Goal: Task Accomplishment & Management: Manage account settings

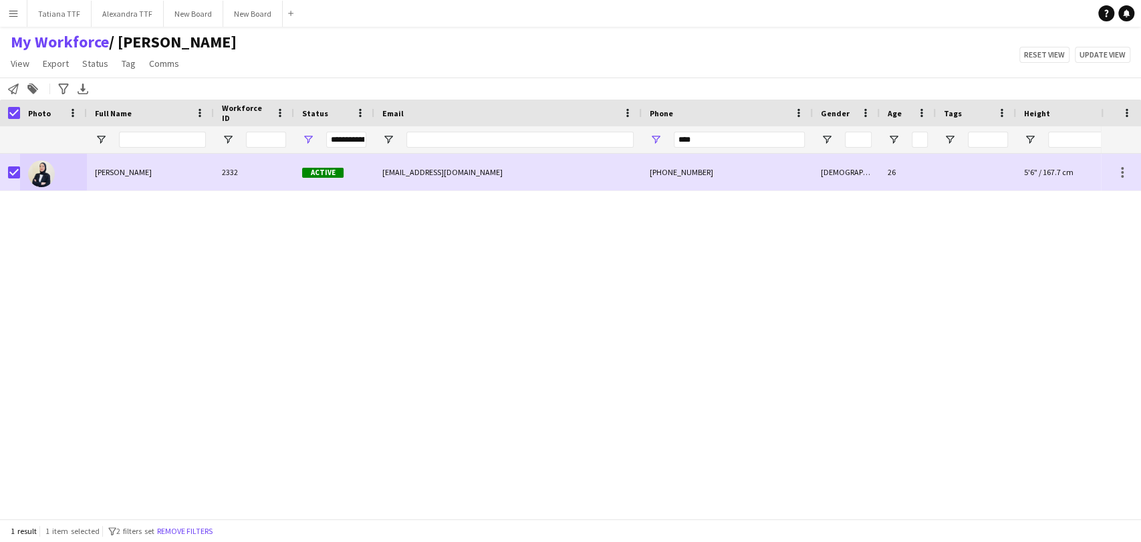
click at [279, 400] on div "Reham Alafandi 2332 Active reham.alafandi99@gmail.com +97455576546 Female 26 5'…" at bounding box center [550, 331] width 1101 height 354
click at [316, 273] on div "Reham Alafandi 2332 Active reham.alafandi99@gmail.com +97455576546 Female 26 5'…" at bounding box center [550, 331] width 1101 height 354
click at [154, 90] on div "Notify workforce Add to tag Search tags magnifier Add tag Advanced filters Adva…" at bounding box center [570, 89] width 1141 height 22
click at [96, 209] on div "Reham Alafandi 2332 Active reham.alafandi99@gmail.com +97455576546 Female 26 5'…" at bounding box center [550, 331] width 1101 height 354
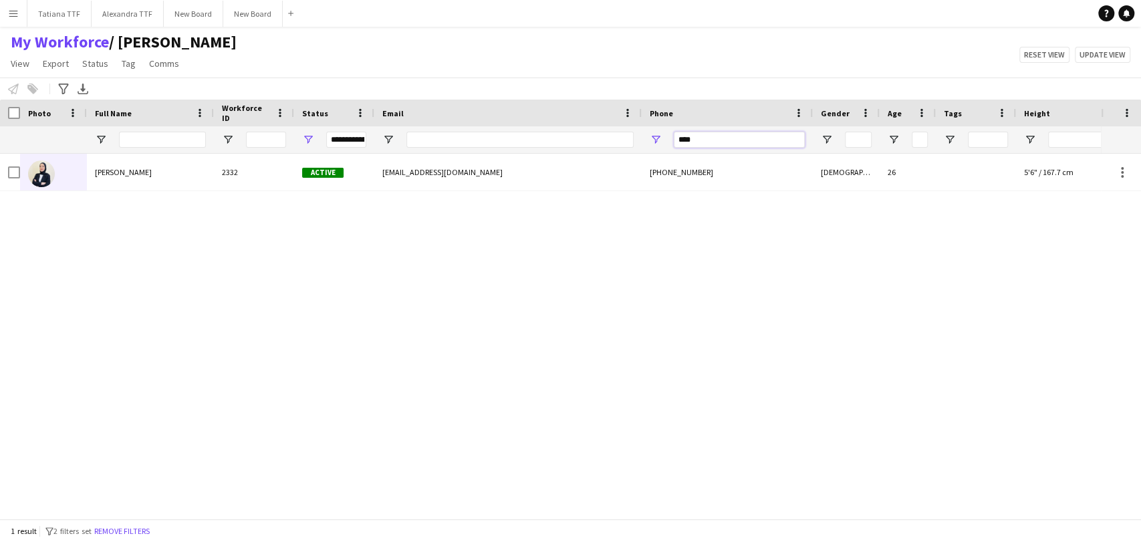
drag, startPoint x: 710, startPoint y: 139, endPoint x: 613, endPoint y: 152, distance: 97.8
click at [614, 150] on div "**********" at bounding box center [708, 139] width 1417 height 27
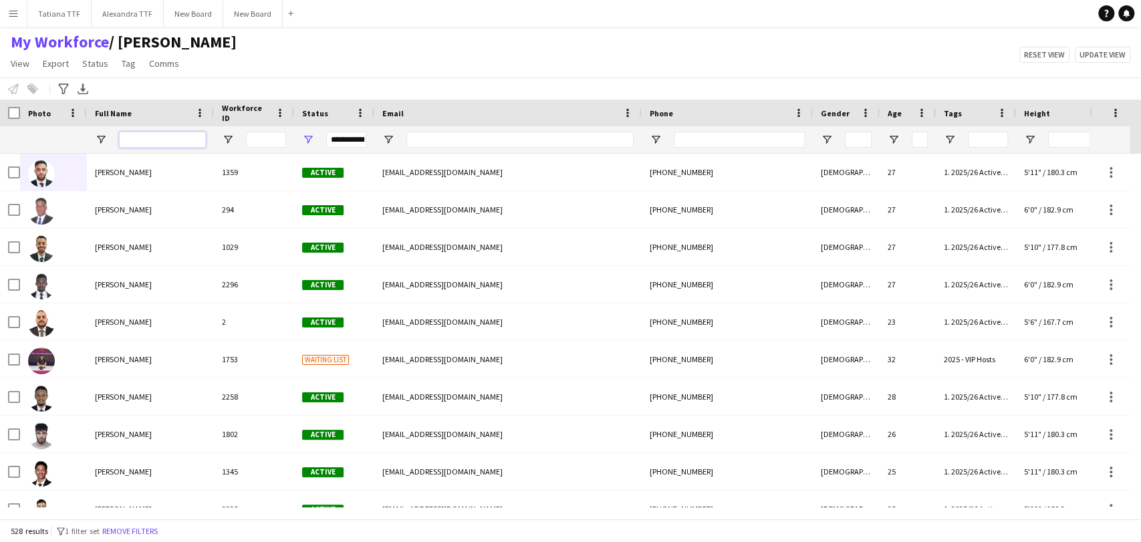
click at [150, 142] on input "Full Name Filter Input" at bounding box center [162, 140] width 87 height 16
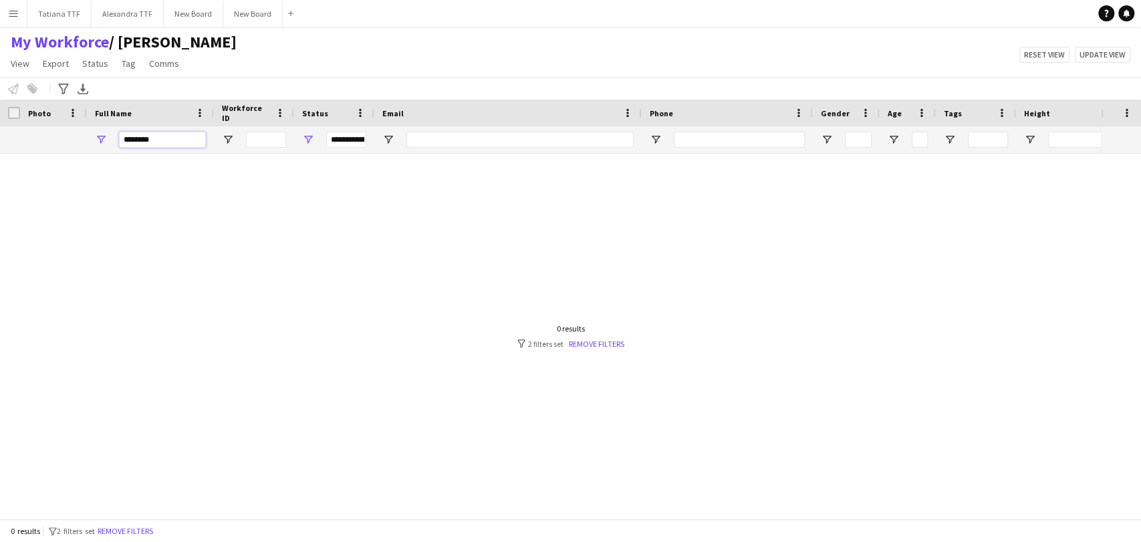
type input "********"
click at [312, 138] on span "Open Filter Menu" at bounding box center [308, 140] width 12 height 12
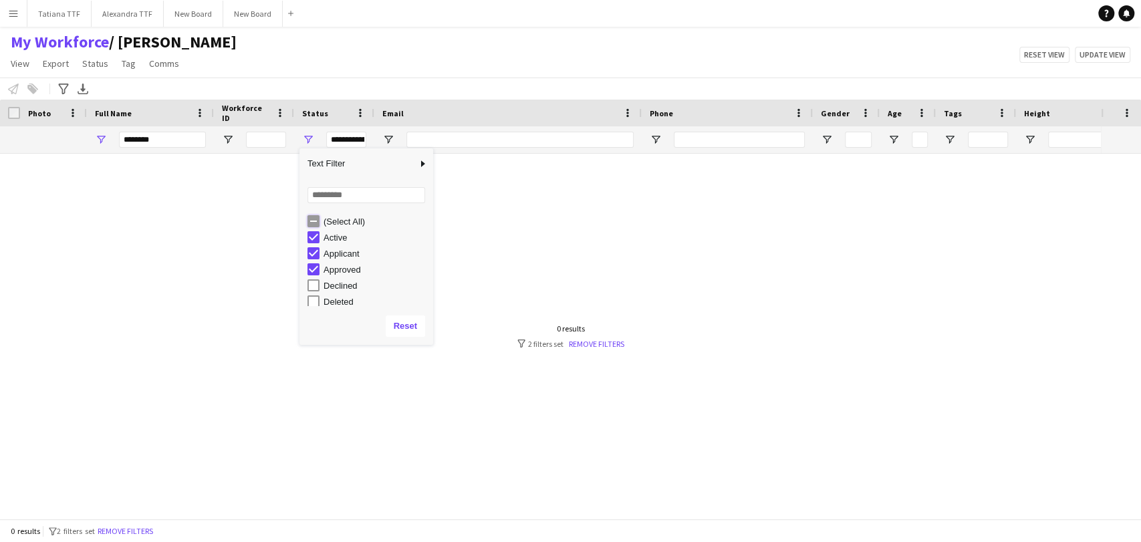
click at [306, 224] on div "(Select All)" at bounding box center [366, 221] width 134 height 16
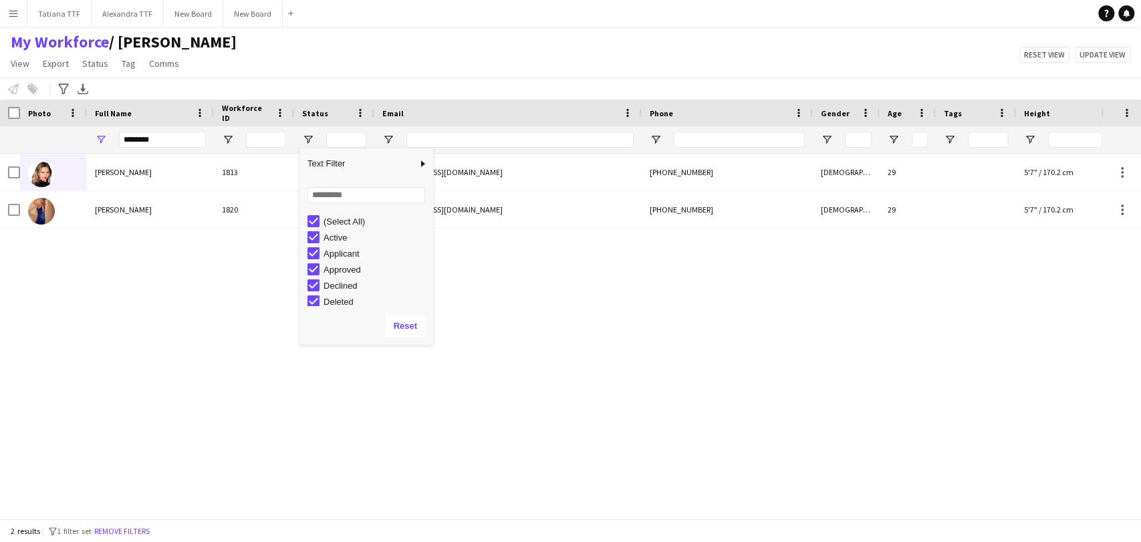
click at [161, 346] on div "Olesia Romanova 1813 Suspended romanovaalisa7777@gmail.com +97460007636 Female …" at bounding box center [550, 331] width 1101 height 354
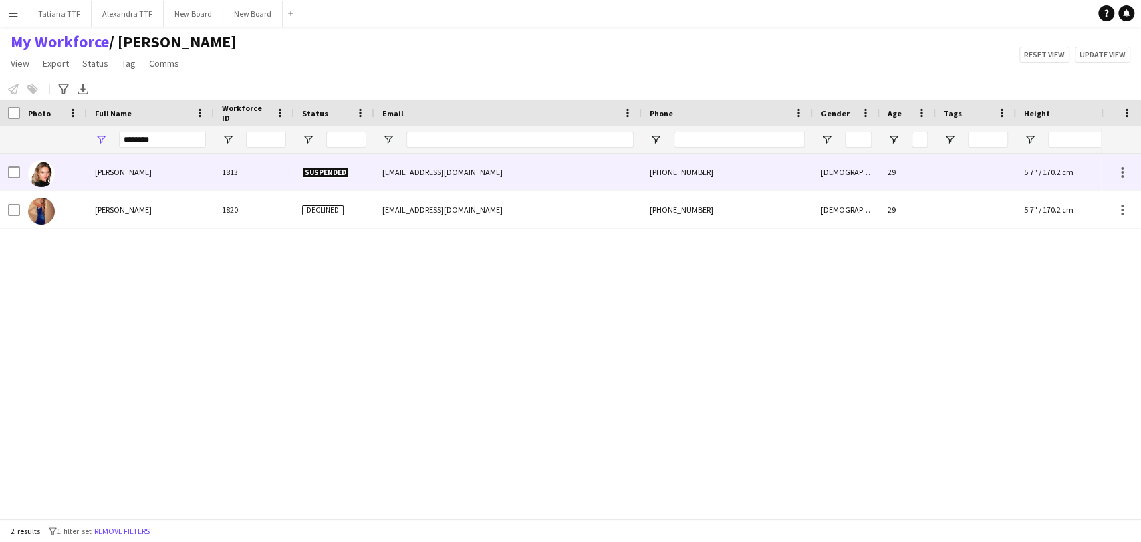
click at [43, 176] on img at bounding box center [41, 173] width 27 height 27
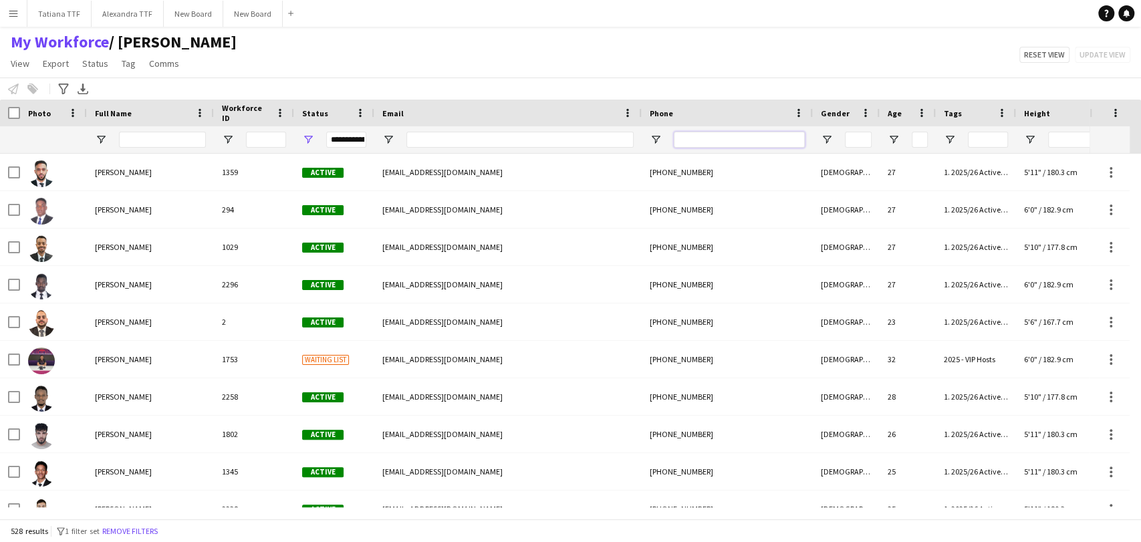
click at [713, 135] on input "Phone Filter Input" at bounding box center [739, 140] width 131 height 16
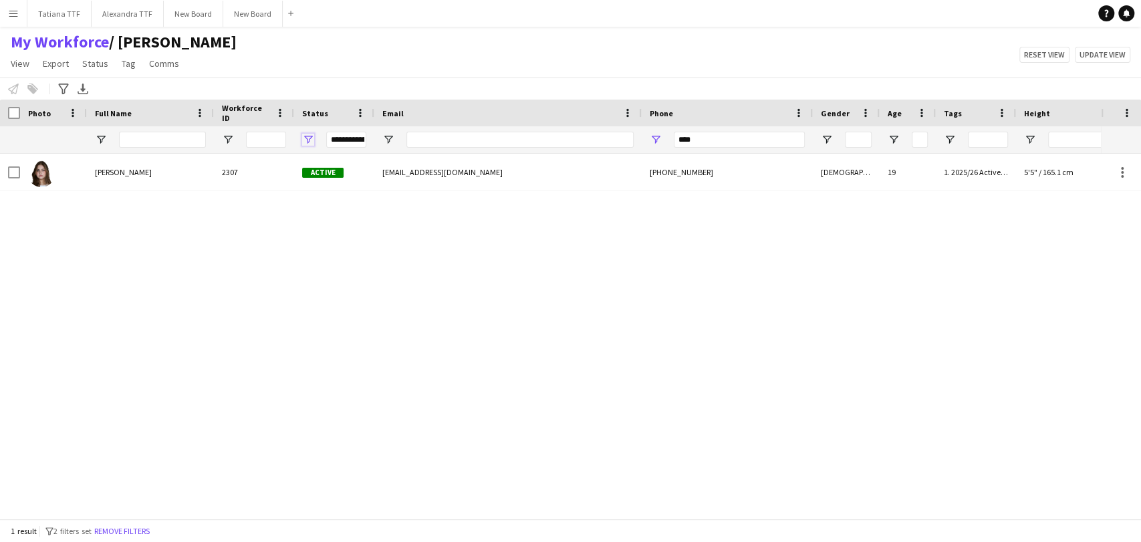
click at [306, 138] on span "Open Filter Menu" at bounding box center [308, 140] width 12 height 12
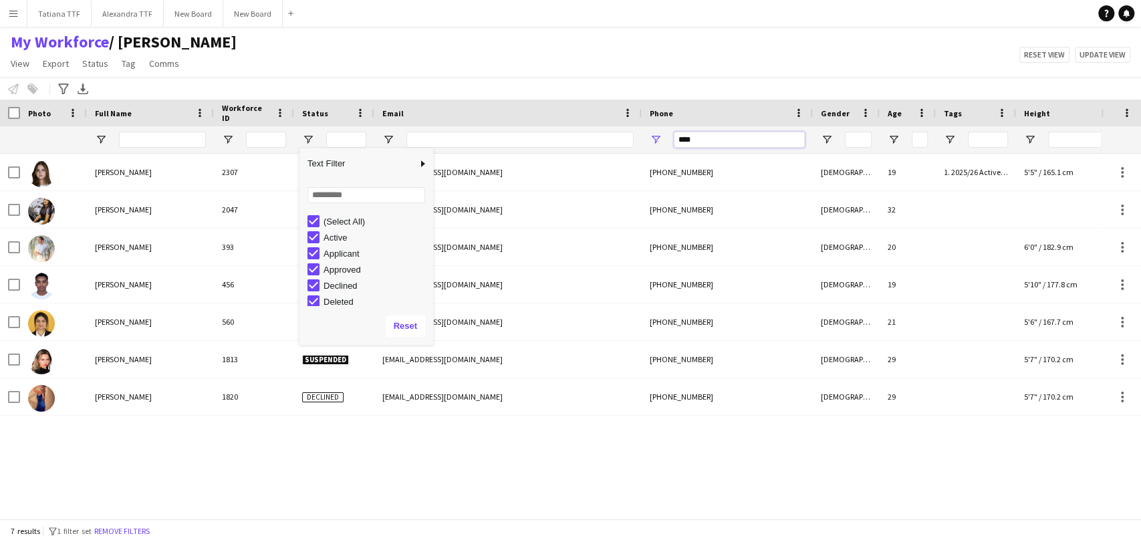
click at [705, 140] on input "****" at bounding box center [739, 140] width 131 height 16
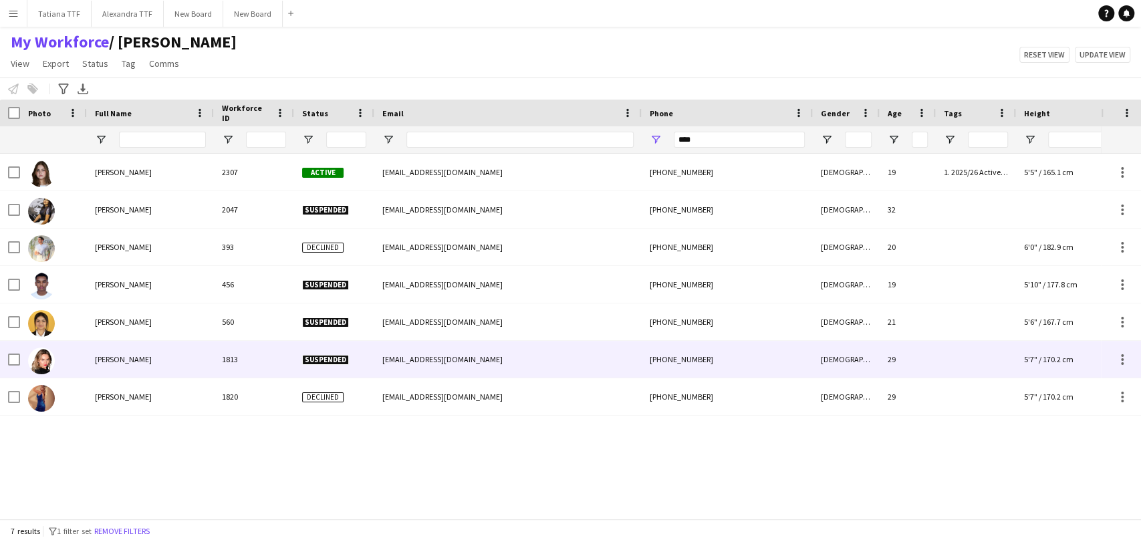
click at [39, 356] on img at bounding box center [41, 361] width 27 height 27
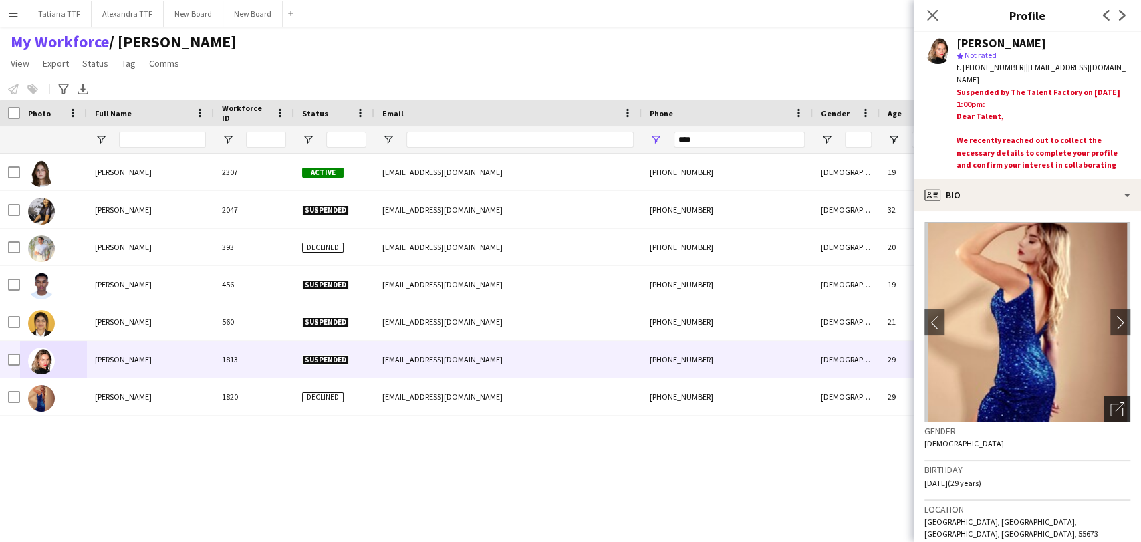
click at [1110, 407] on icon "Open photos pop-in" at bounding box center [1117, 409] width 14 height 14
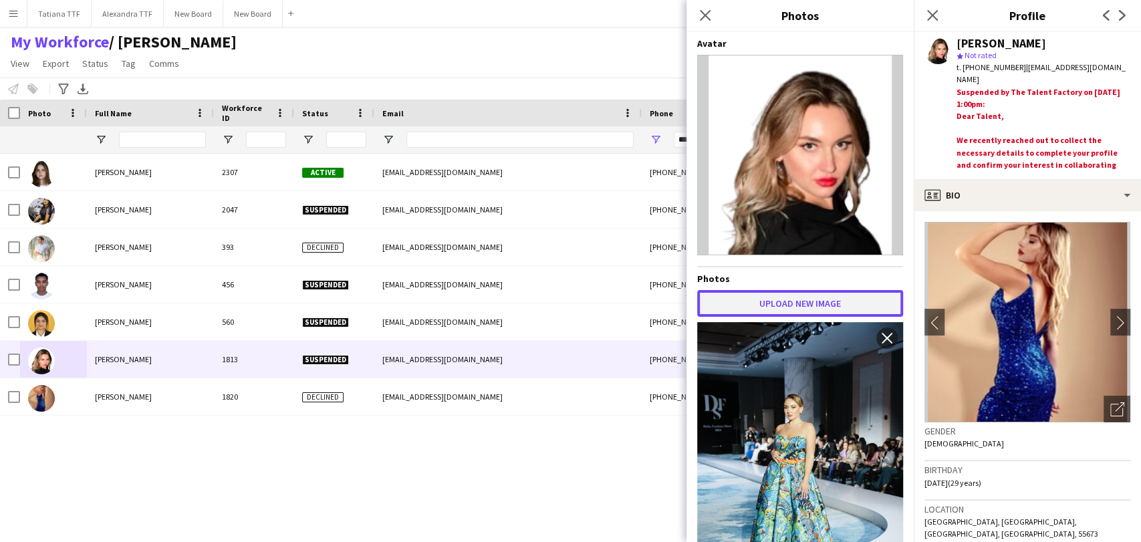
click at [803, 300] on button "Upload new image" at bounding box center [800, 303] width 206 height 27
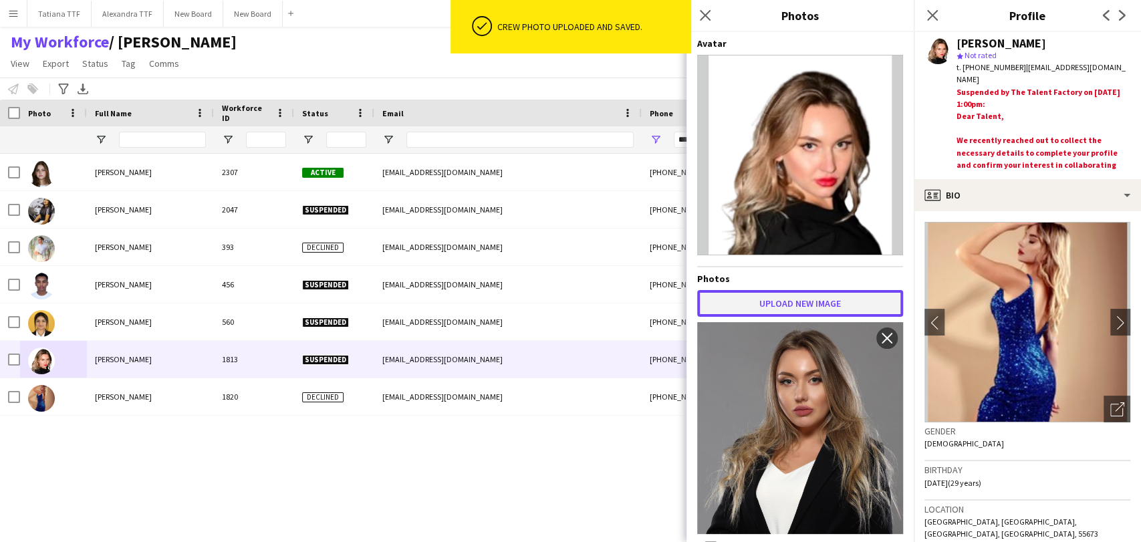
click at [809, 306] on button "Upload new image" at bounding box center [800, 303] width 206 height 27
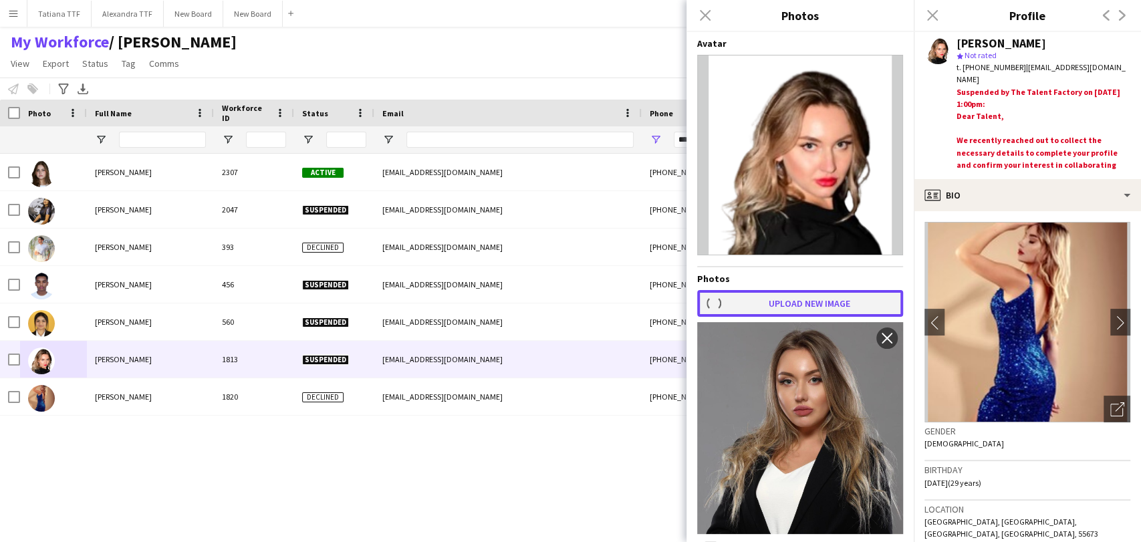
click at [795, 309] on button "Upload new image" at bounding box center [800, 303] width 206 height 27
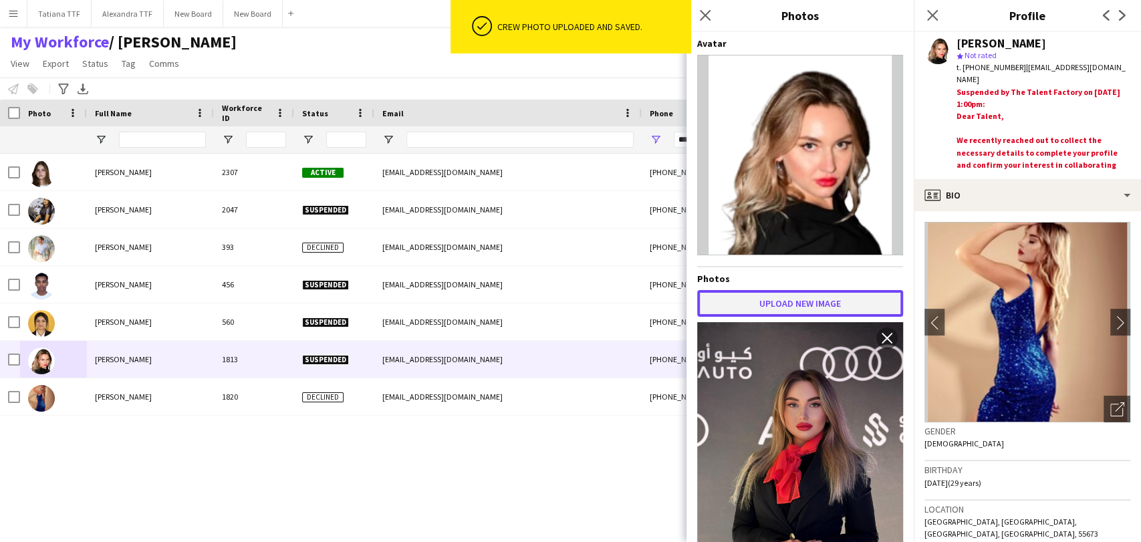
click at [810, 305] on button "Upload new image" at bounding box center [800, 303] width 206 height 27
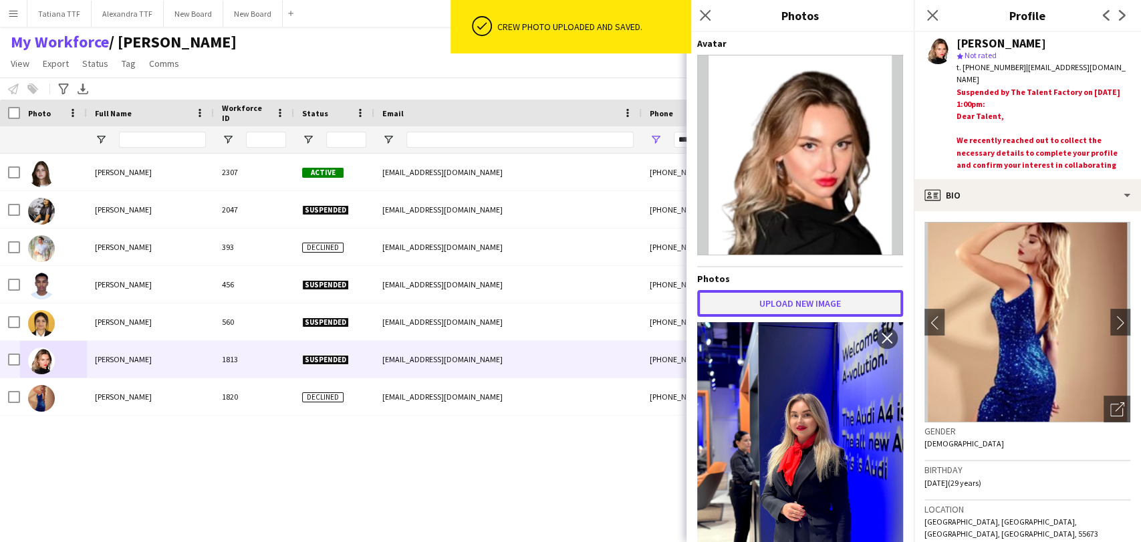
click at [806, 305] on button "Upload new image" at bounding box center [800, 303] width 206 height 27
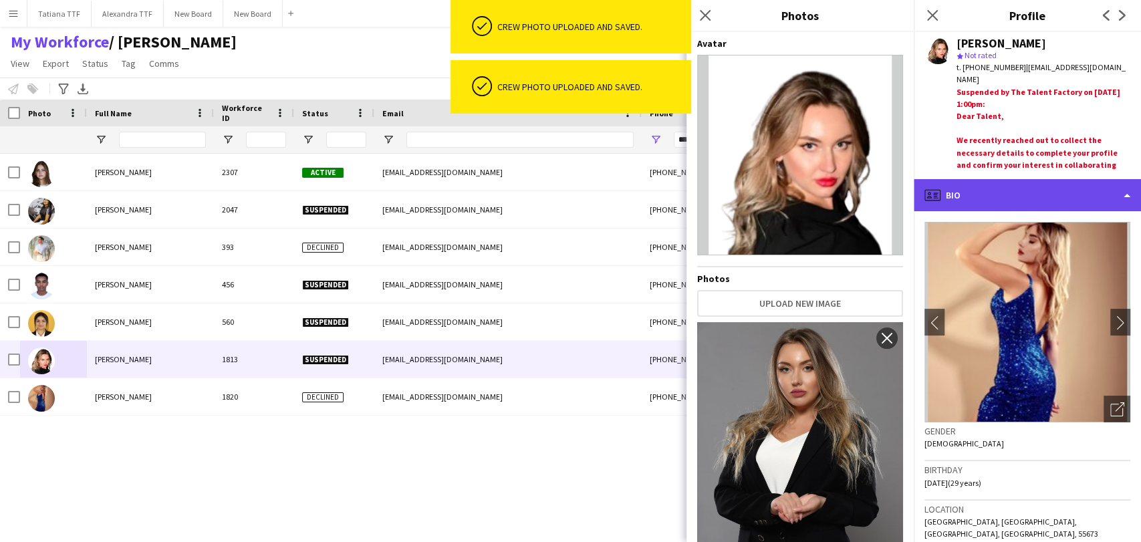
click at [1015, 185] on div "profile Bio" at bounding box center [1027, 195] width 227 height 32
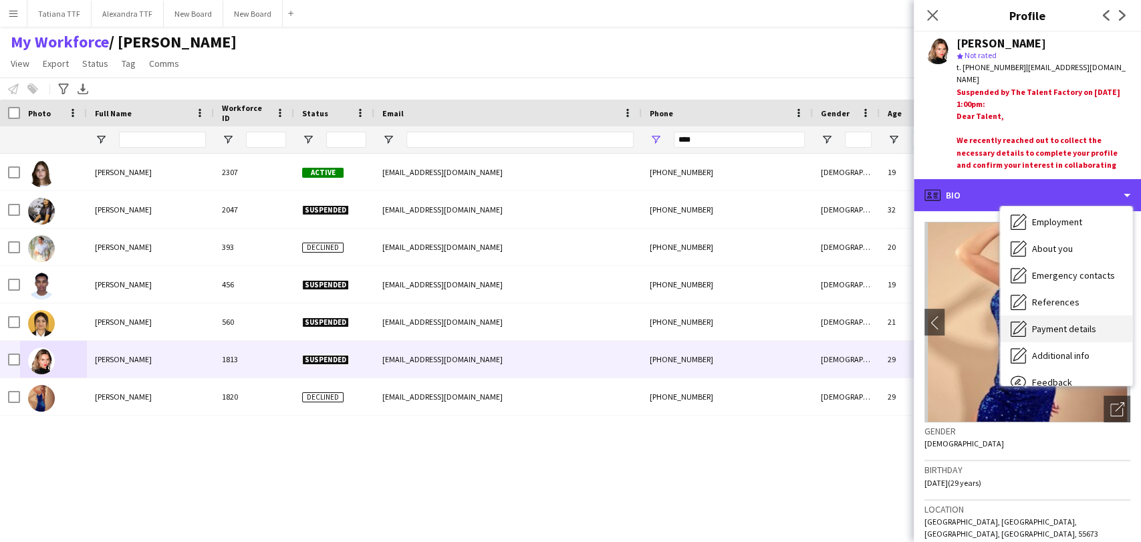
scroll to position [98, 0]
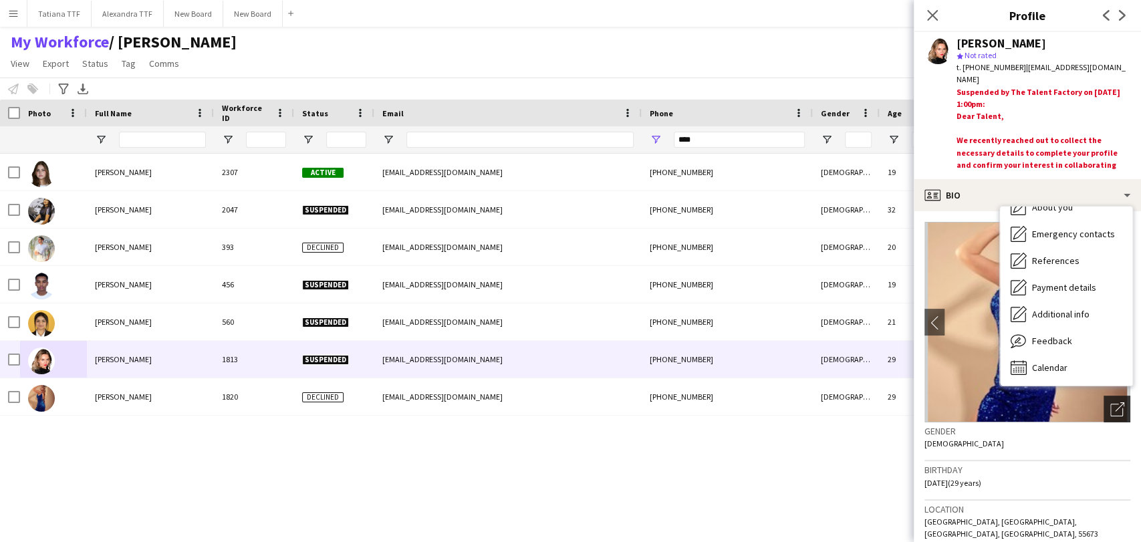
click at [1110, 408] on icon "Open photos pop-in" at bounding box center [1117, 409] width 14 height 14
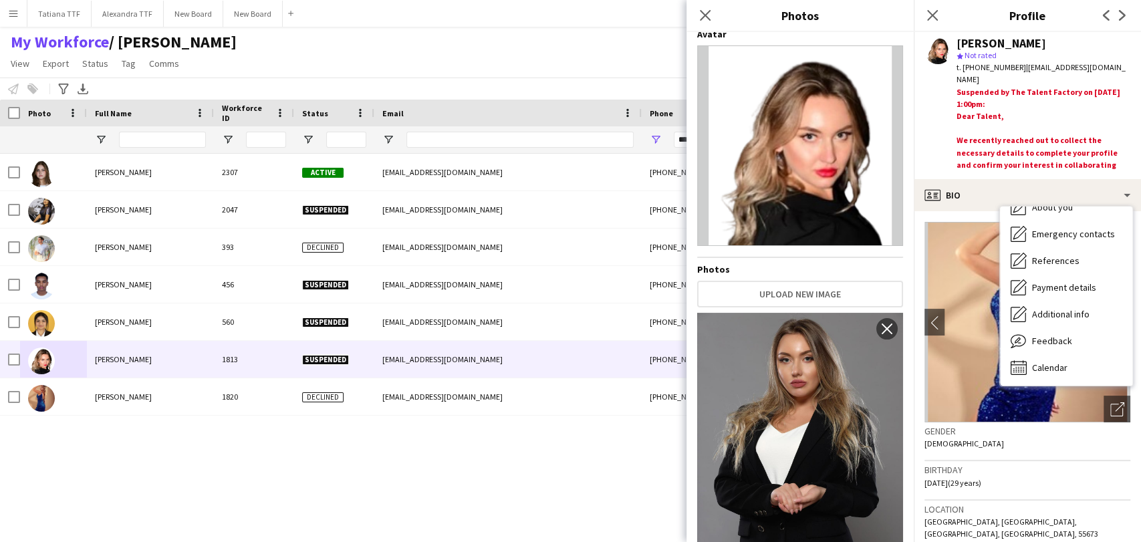
scroll to position [0, 0]
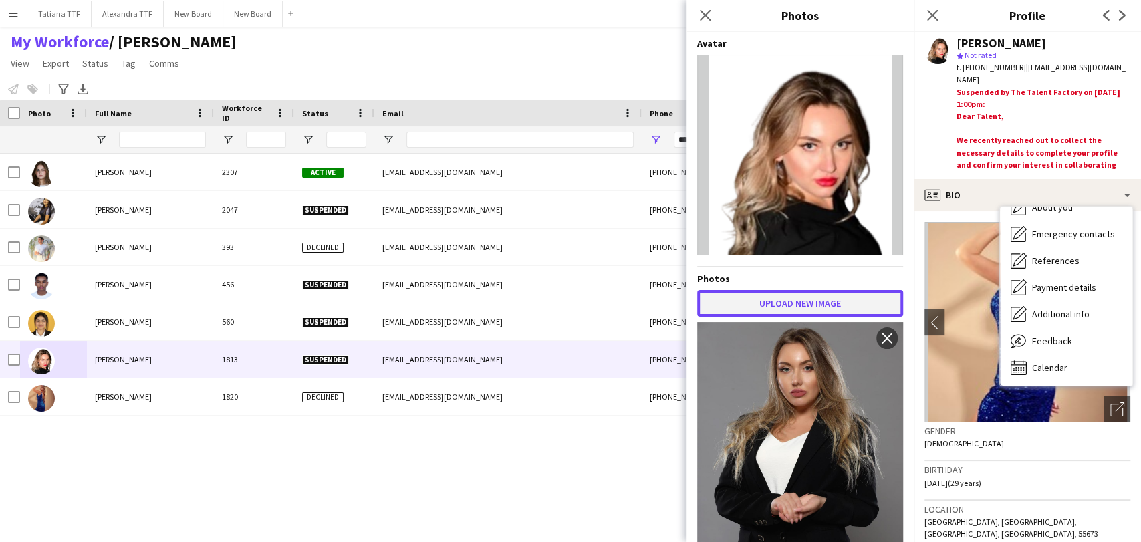
click at [809, 307] on button "Upload new image" at bounding box center [800, 303] width 206 height 27
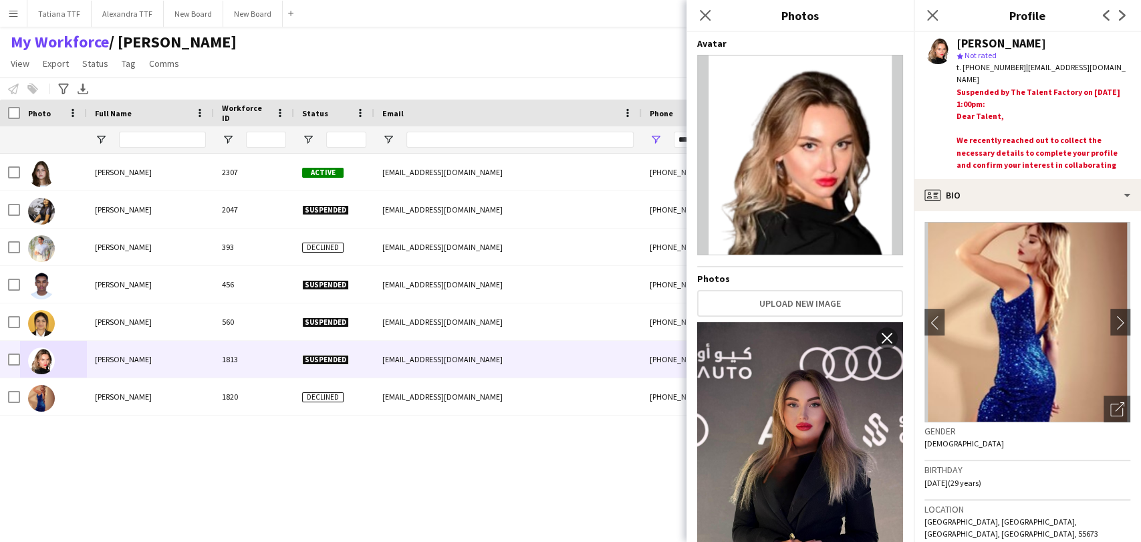
click at [813, 318] on div "Avatar Photos Upload new image Use as Crew Avatar close Use as Crew Avatar clos…" at bounding box center [800, 284] width 206 height 494
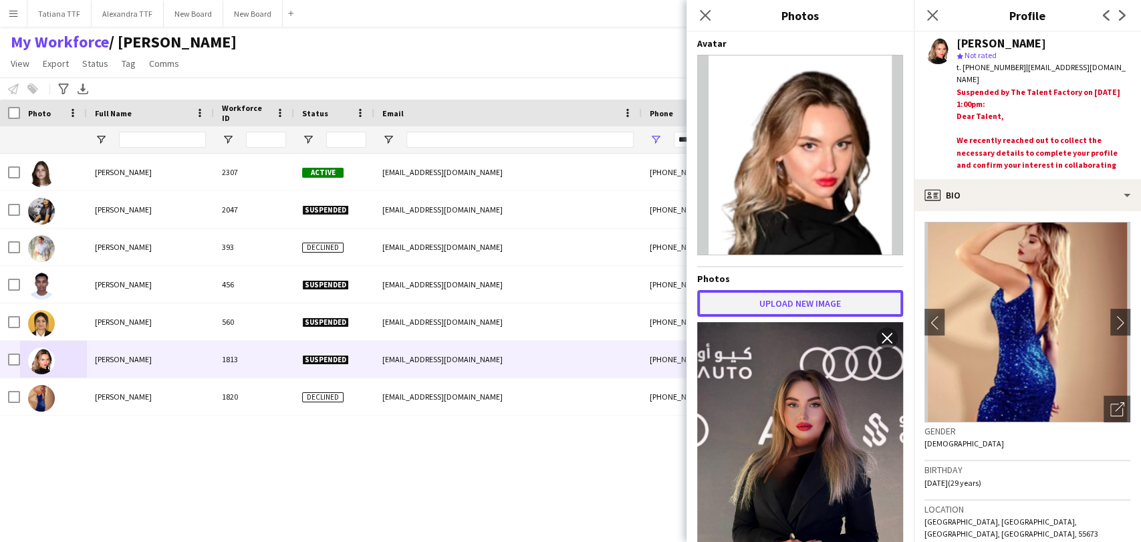
click at [812, 290] on button "Upload new image" at bounding box center [800, 303] width 206 height 27
click at [756, 311] on button "Upload new image" at bounding box center [800, 303] width 206 height 27
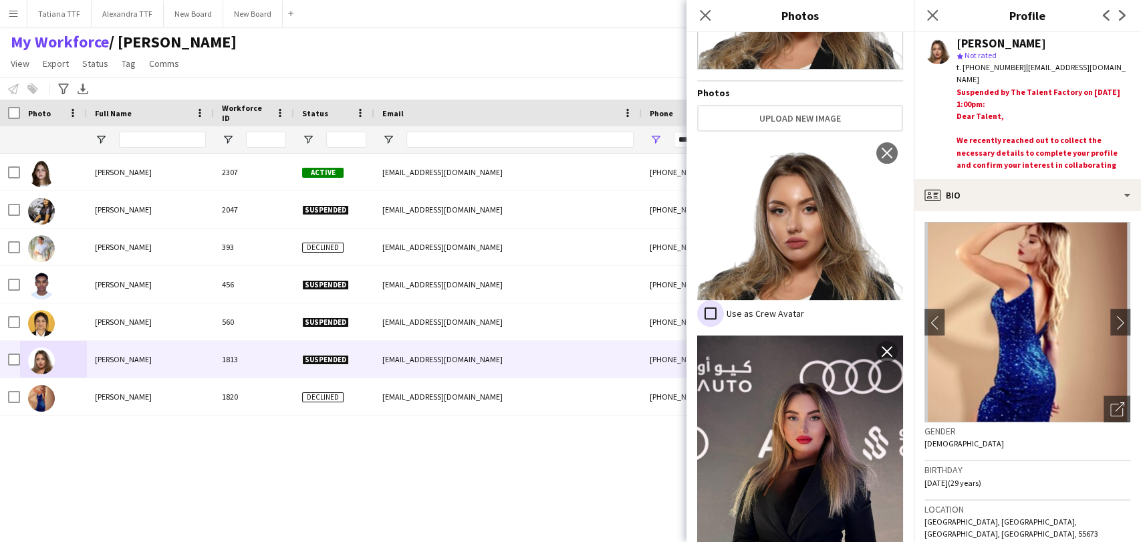
scroll to position [223, 0]
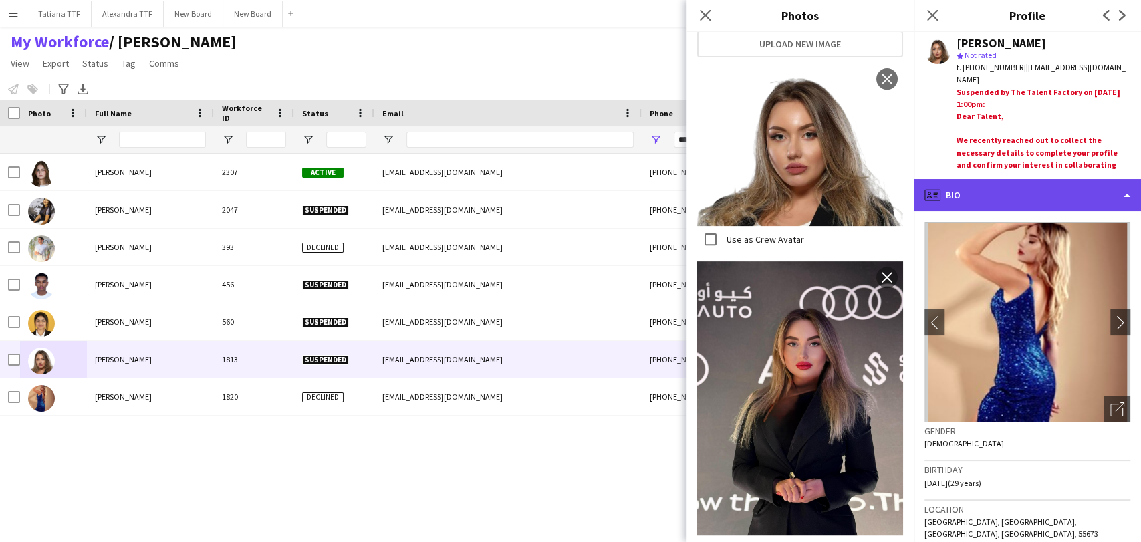
click at [987, 199] on div "profile Bio" at bounding box center [1027, 195] width 227 height 32
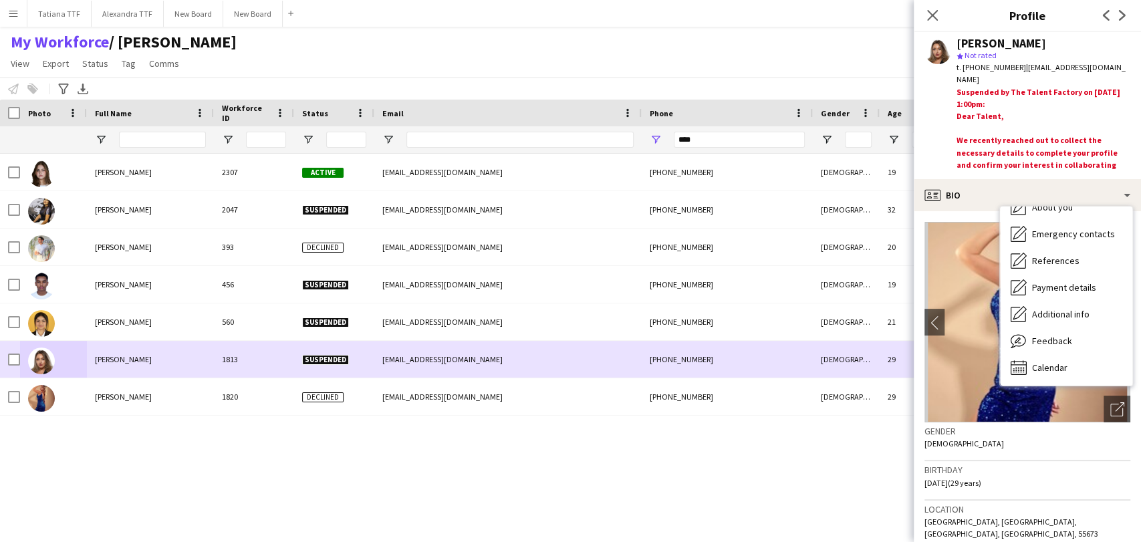
click at [43, 367] on img at bounding box center [41, 361] width 27 height 27
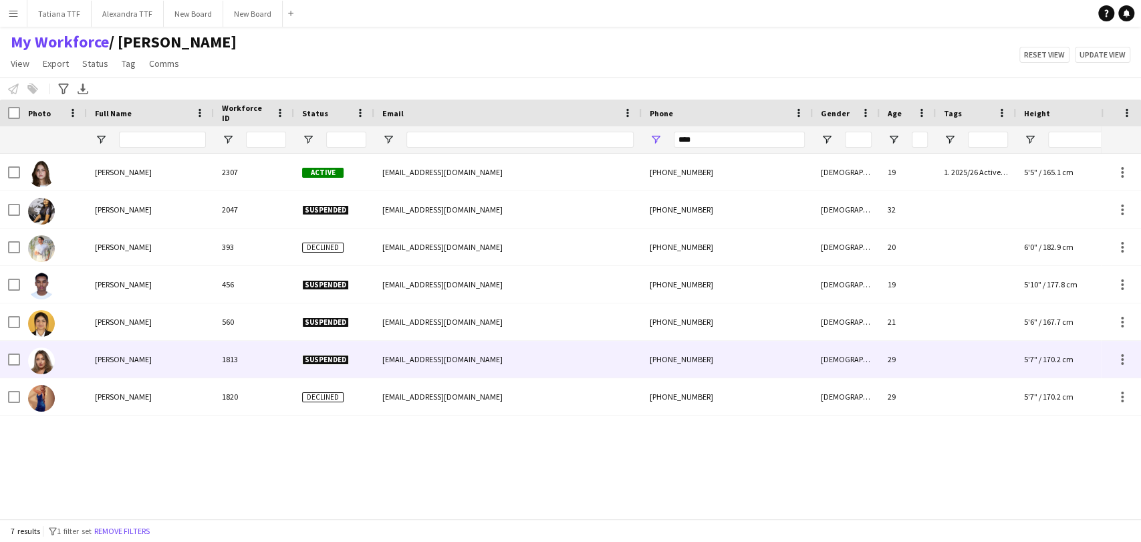
click at [43, 367] on img at bounding box center [41, 361] width 27 height 27
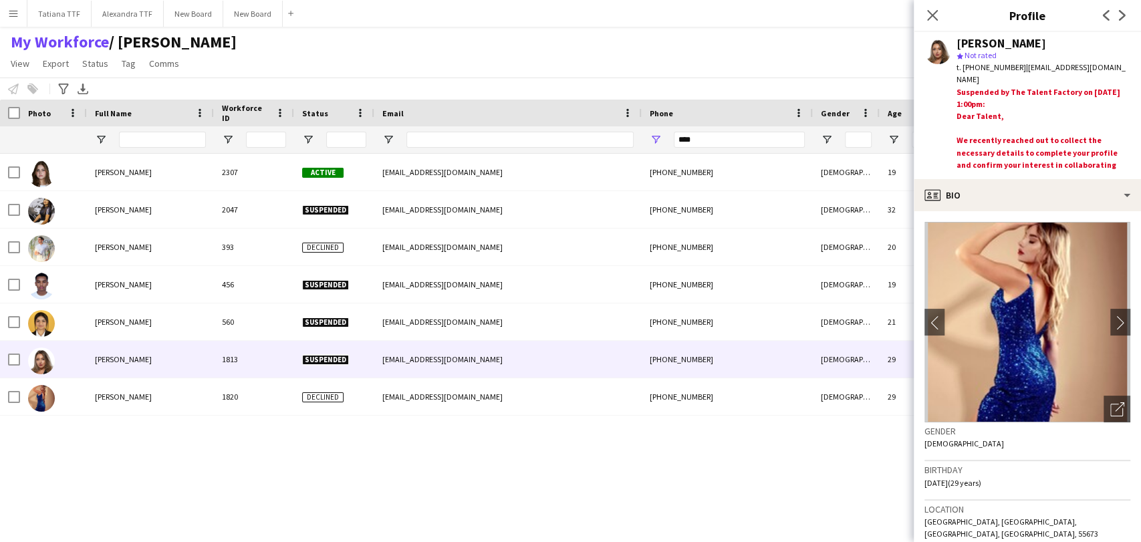
click at [936, 53] on app-user-avatar at bounding box center [937, 50] width 27 height 27
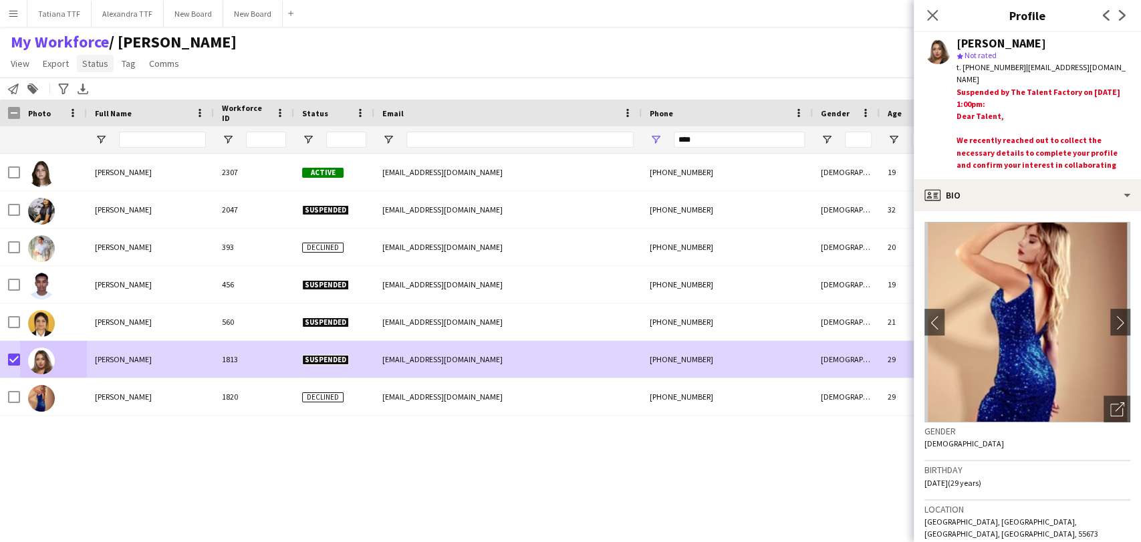
click at [101, 65] on span "Status" at bounding box center [95, 63] width 26 height 12
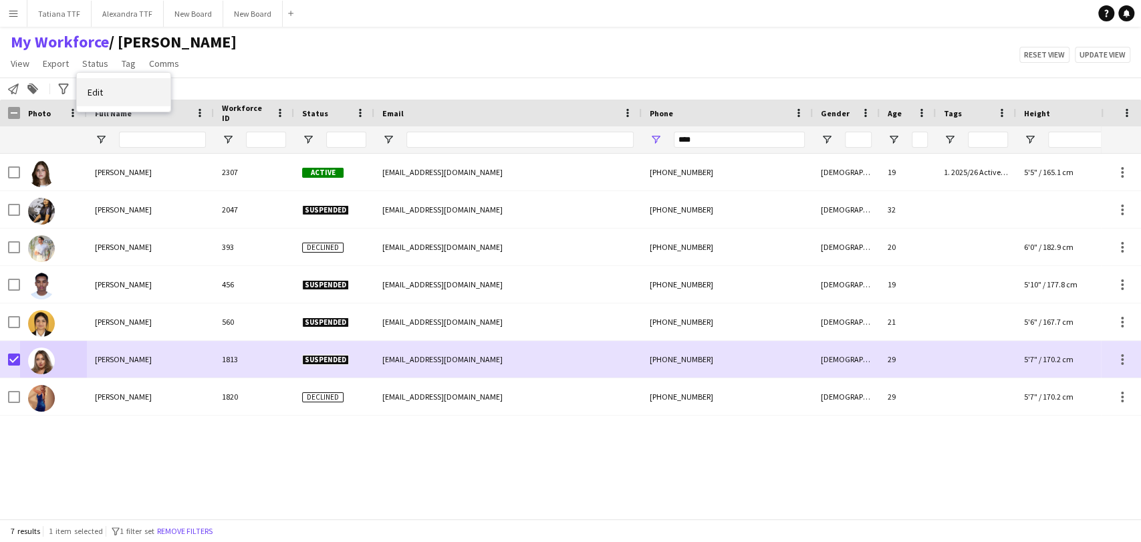
click at [100, 82] on link "Edit" at bounding box center [124, 92] width 94 height 28
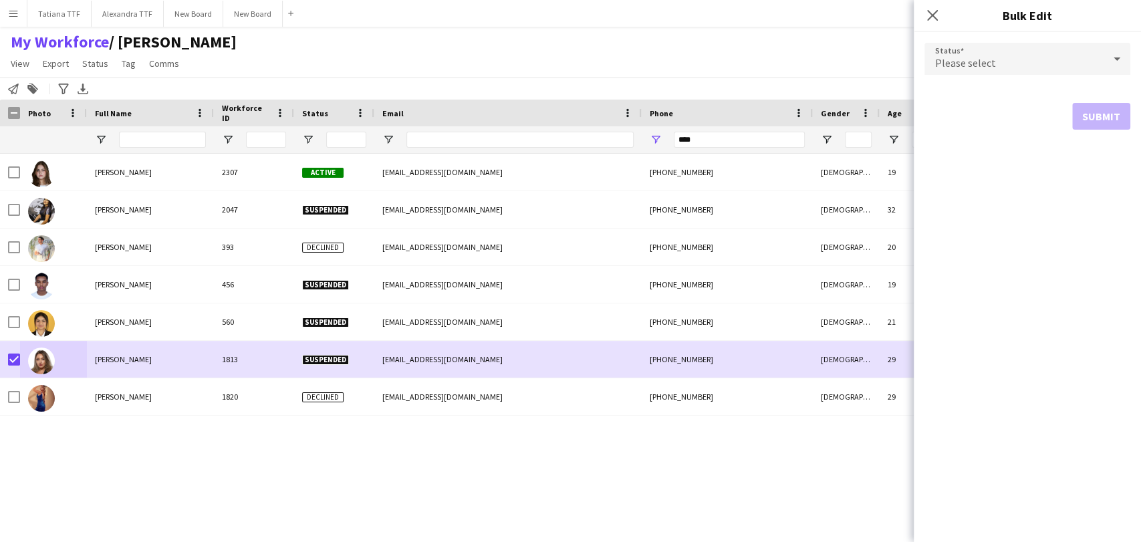
click at [1033, 57] on div "Please select" at bounding box center [1013, 59] width 179 height 32
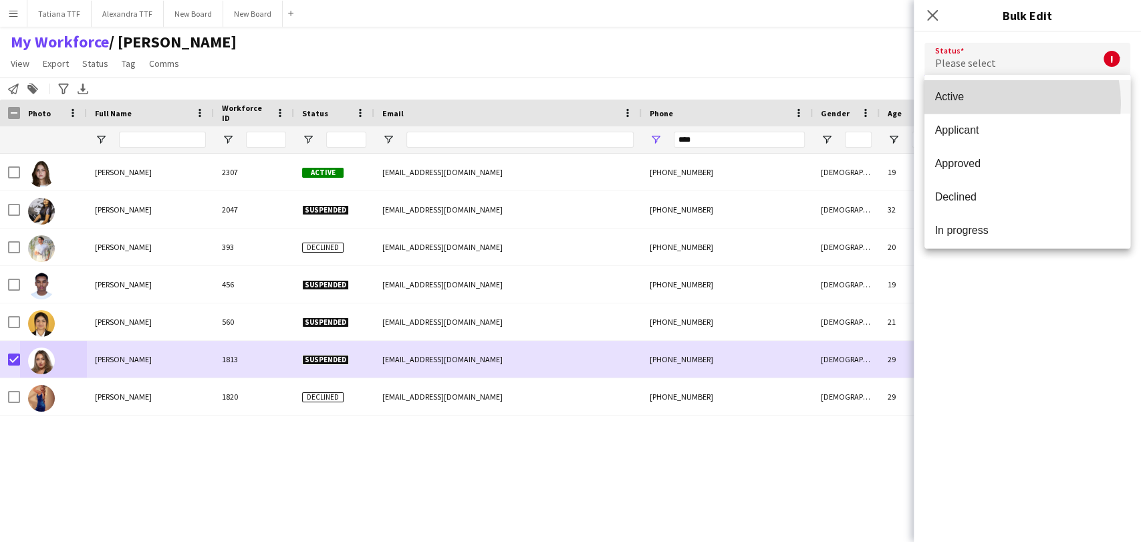
click at [999, 103] on span "Active" at bounding box center [1027, 96] width 184 height 13
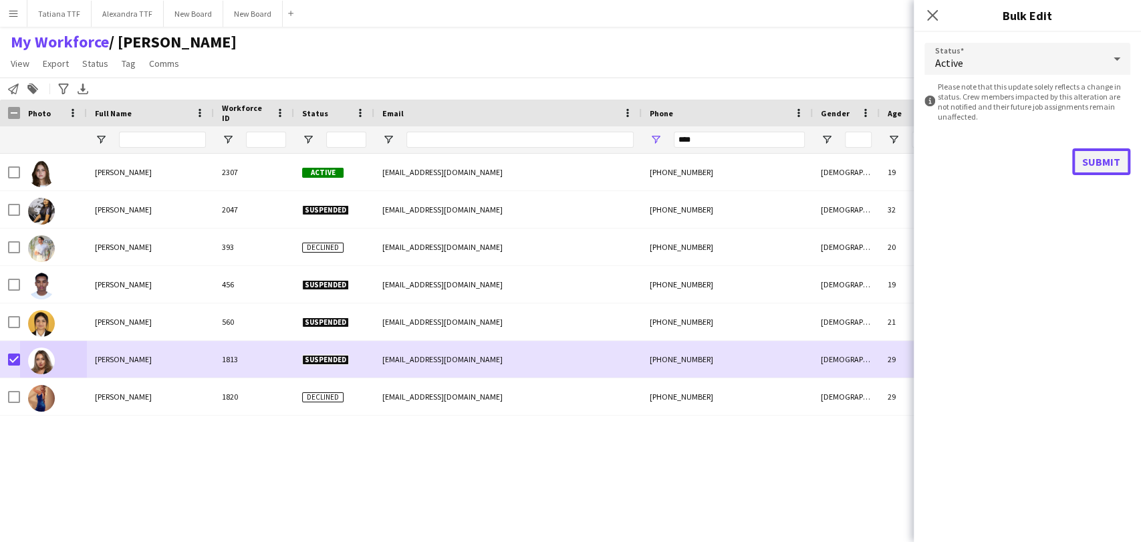
click at [1101, 163] on button "Submit" at bounding box center [1101, 161] width 58 height 27
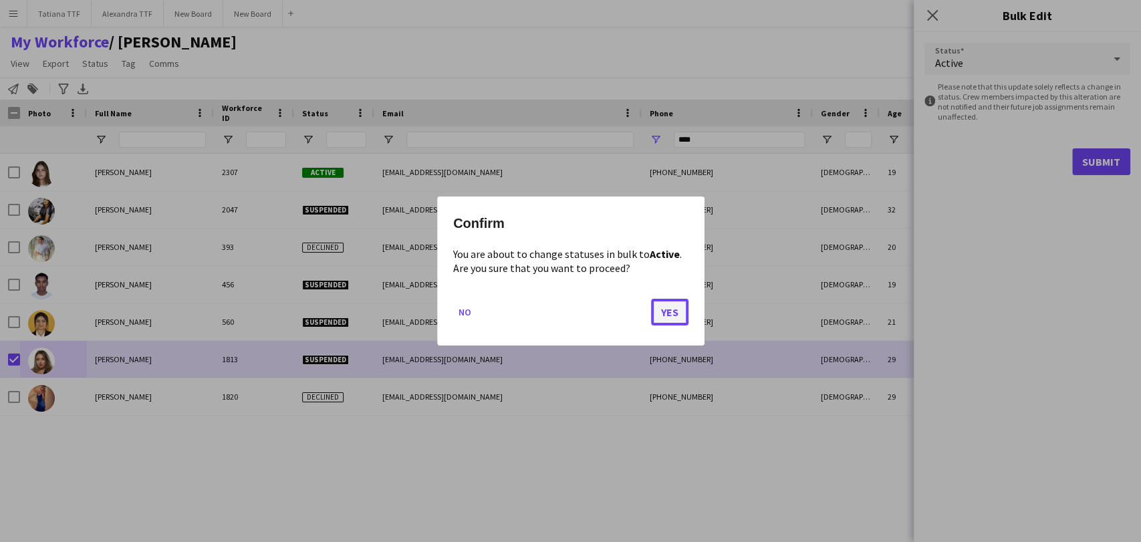
click at [672, 316] on button "Yes" at bounding box center [669, 312] width 37 height 27
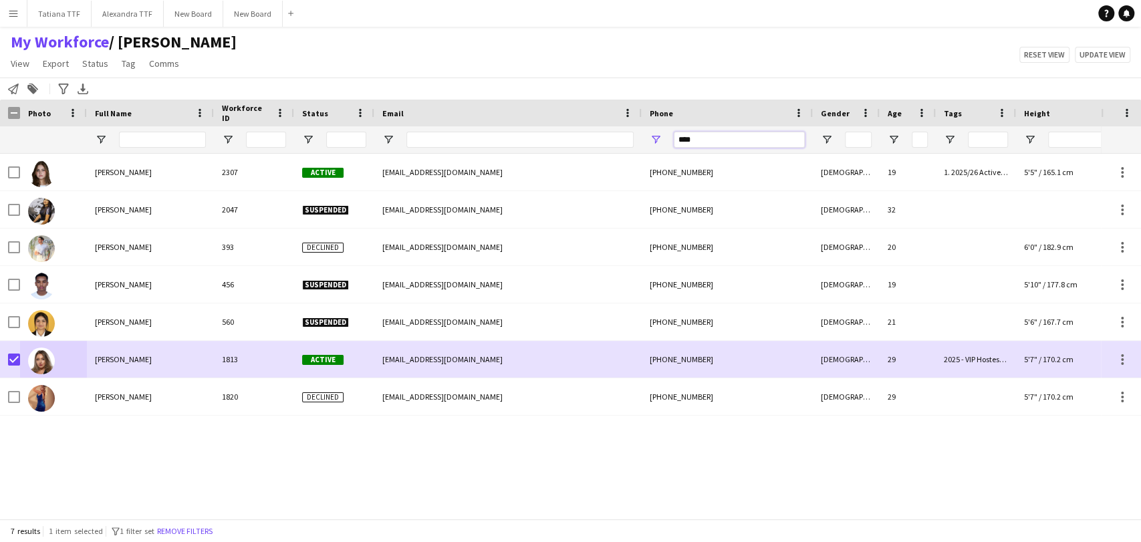
drag, startPoint x: 695, startPoint y: 142, endPoint x: 704, endPoint y: 137, distance: 9.9
click at [699, 140] on input "****" at bounding box center [739, 140] width 131 height 16
click at [704, 137] on input "****" at bounding box center [739, 140] width 131 height 16
drag, startPoint x: 704, startPoint y: 137, endPoint x: 634, endPoint y: 140, distance: 70.3
click at [634, 140] on div at bounding box center [708, 139] width 1417 height 27
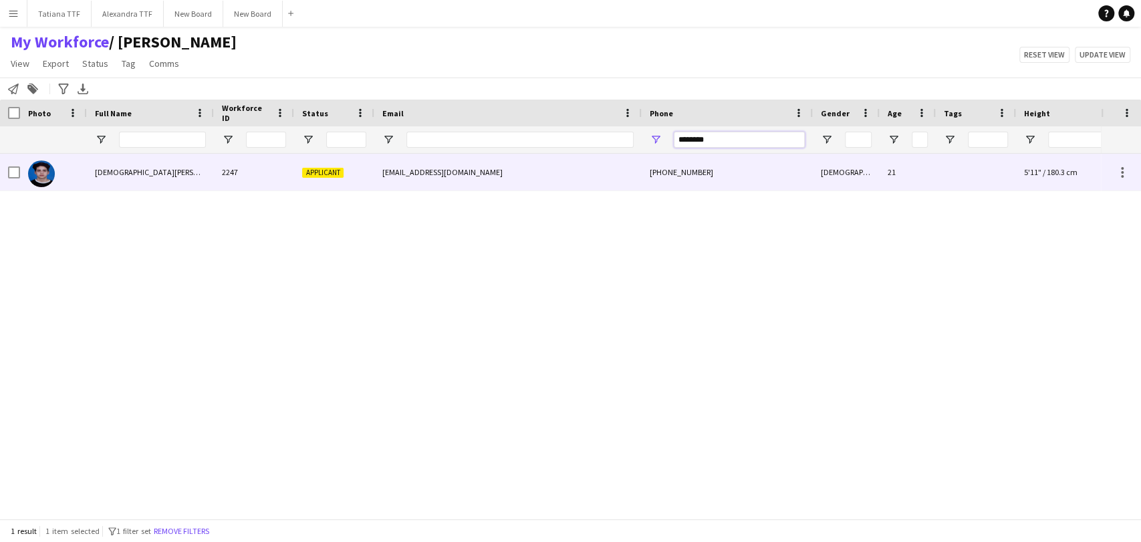
type input "********"
click at [37, 174] on img at bounding box center [41, 173] width 27 height 27
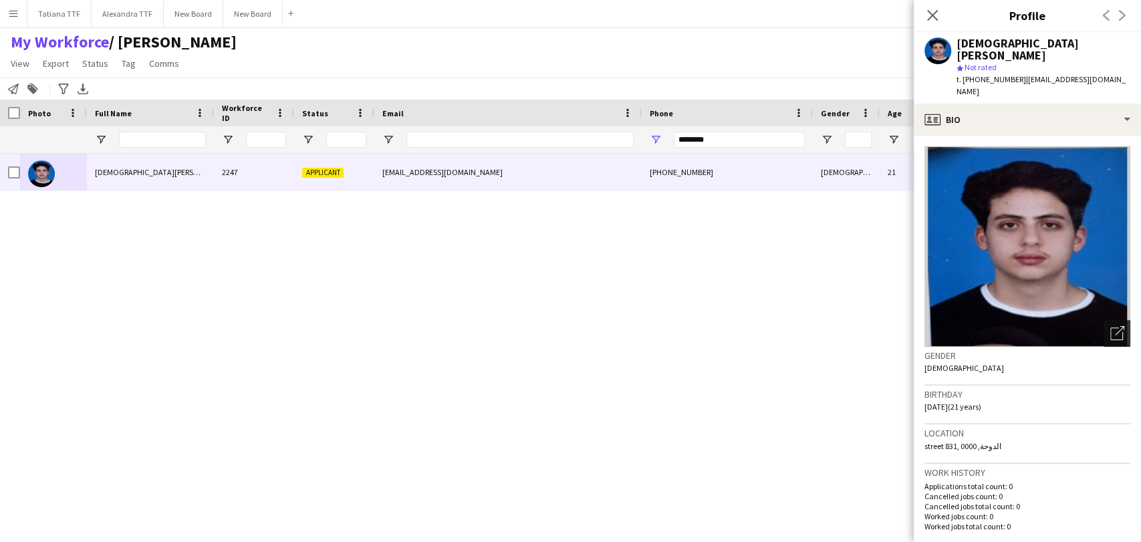
click at [1110, 326] on icon "Open photos pop-in" at bounding box center [1117, 333] width 14 height 14
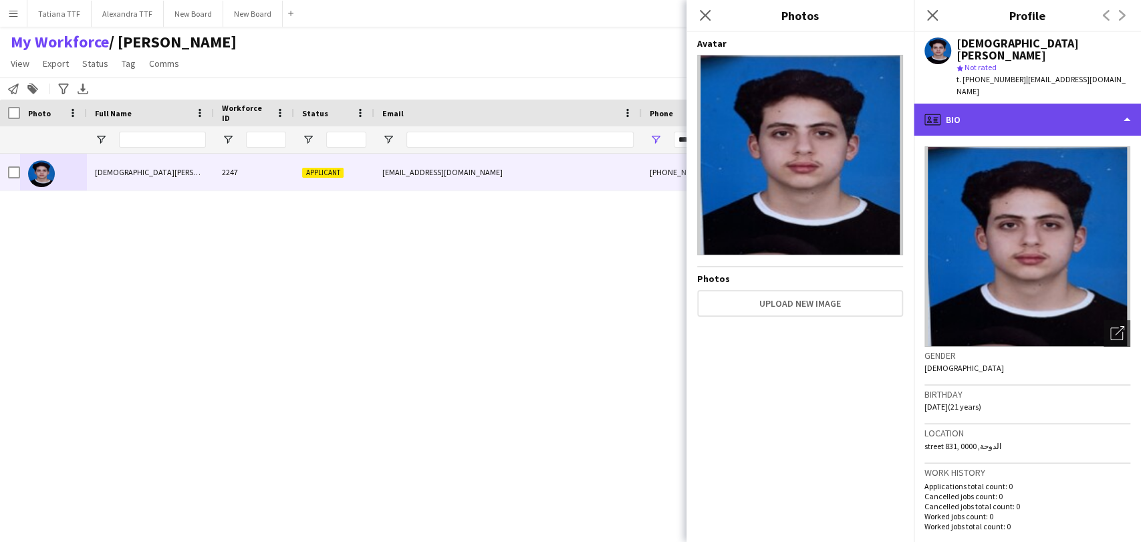
click at [1006, 104] on div "profile Bio" at bounding box center [1027, 120] width 227 height 32
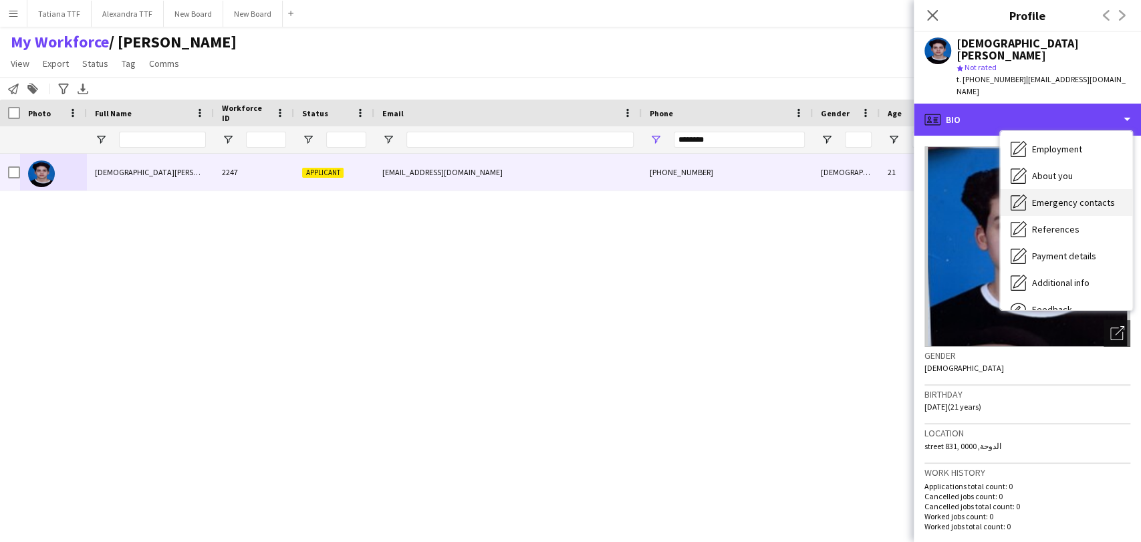
scroll to position [0, 0]
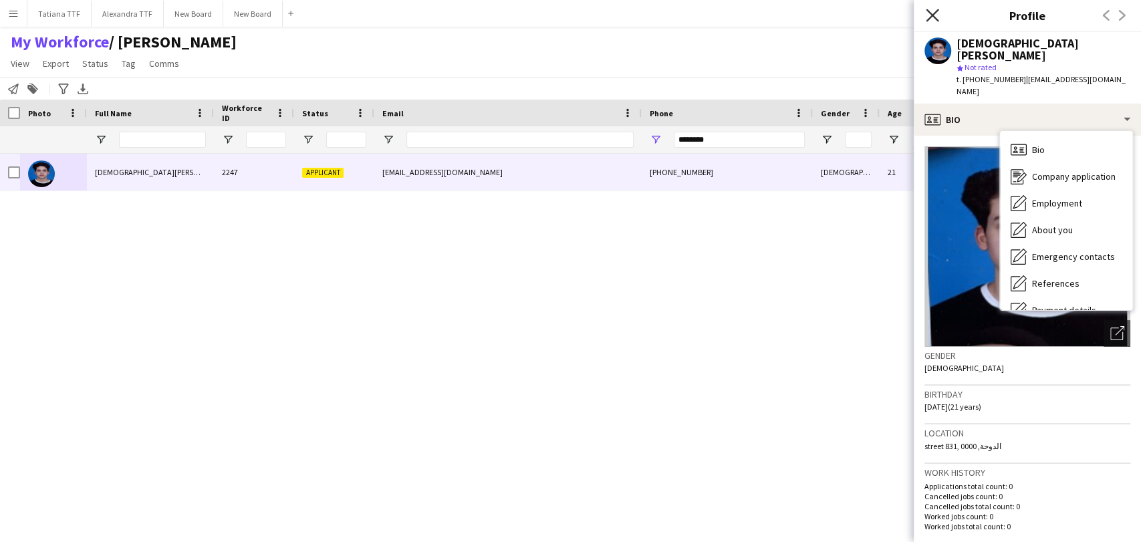
click at [927, 11] on icon at bounding box center [932, 15] width 13 height 13
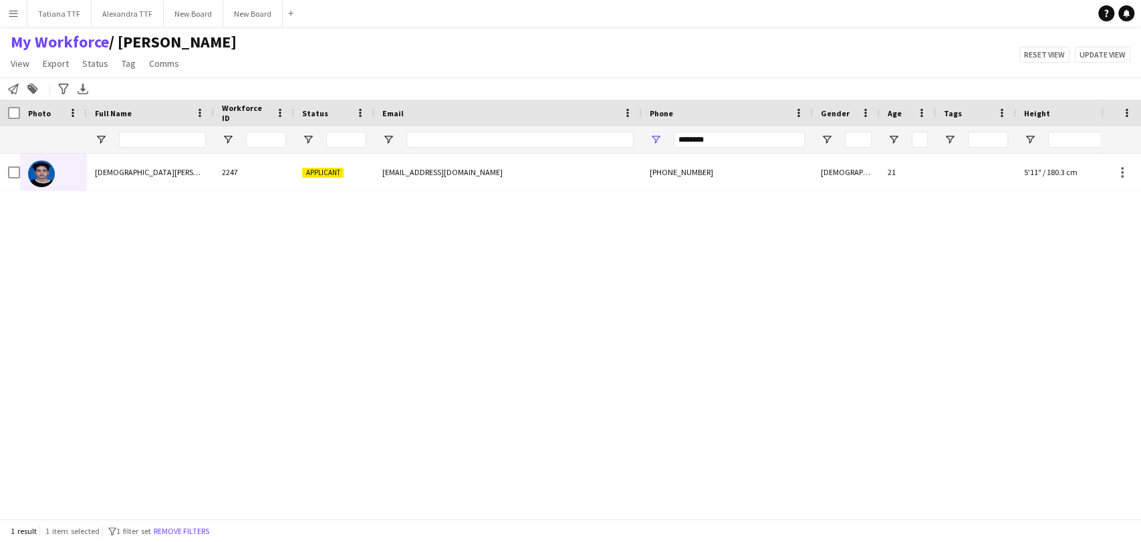
drag, startPoint x: 741, startPoint y: 128, endPoint x: 538, endPoint y: 126, distance: 202.6
click at [557, 133] on div at bounding box center [708, 139] width 1417 height 27
drag, startPoint x: 714, startPoint y: 142, endPoint x: 551, endPoint y: 146, distance: 163.2
click at [562, 148] on div at bounding box center [708, 139] width 1417 height 27
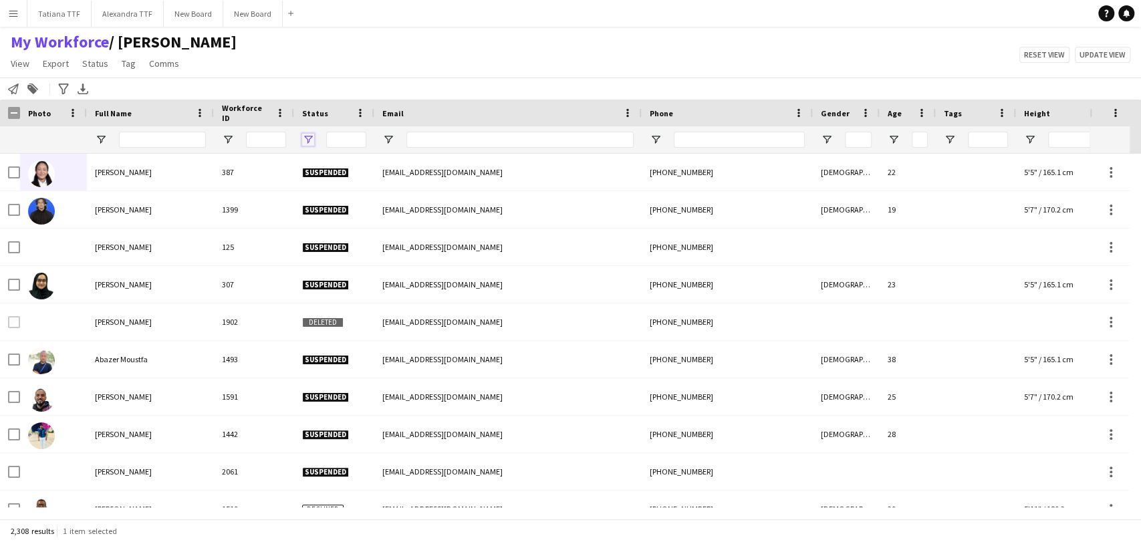
drag, startPoint x: 310, startPoint y: 134, endPoint x: 314, endPoint y: 140, distance: 7.5
click at [310, 134] on span "Open Filter Menu" at bounding box center [308, 140] width 12 height 12
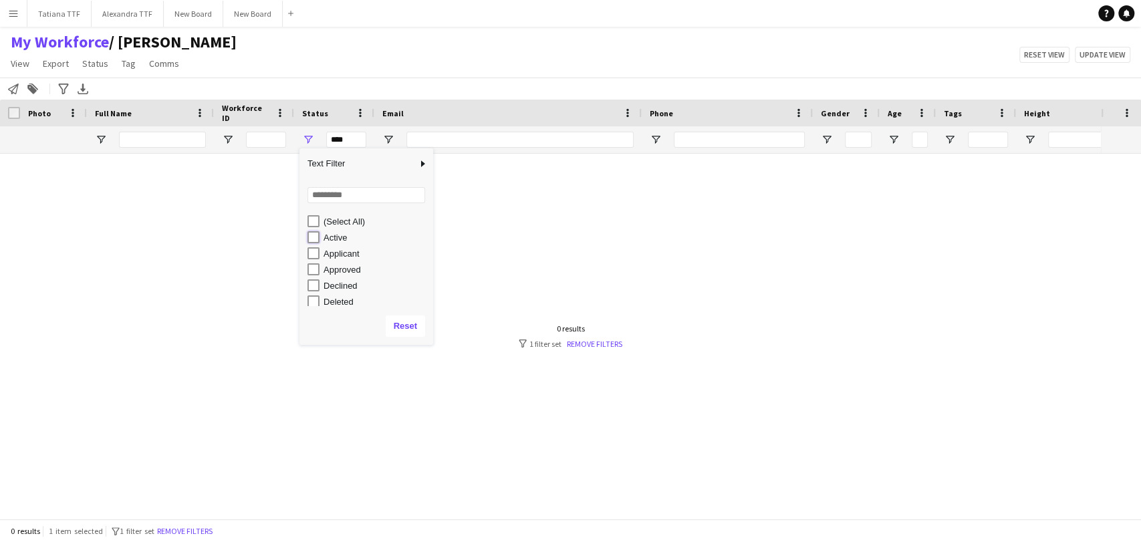
type input "**********"
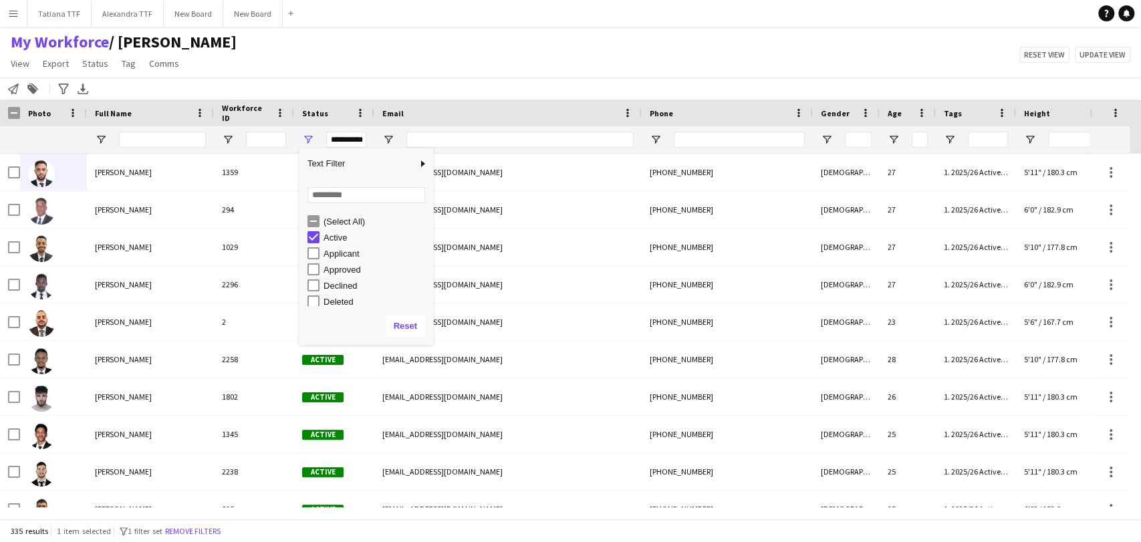
click at [450, 63] on div "My Workforce / [PERSON_NAME] View Views Default view [PERSON_NAME] View April L…" at bounding box center [570, 54] width 1141 height 45
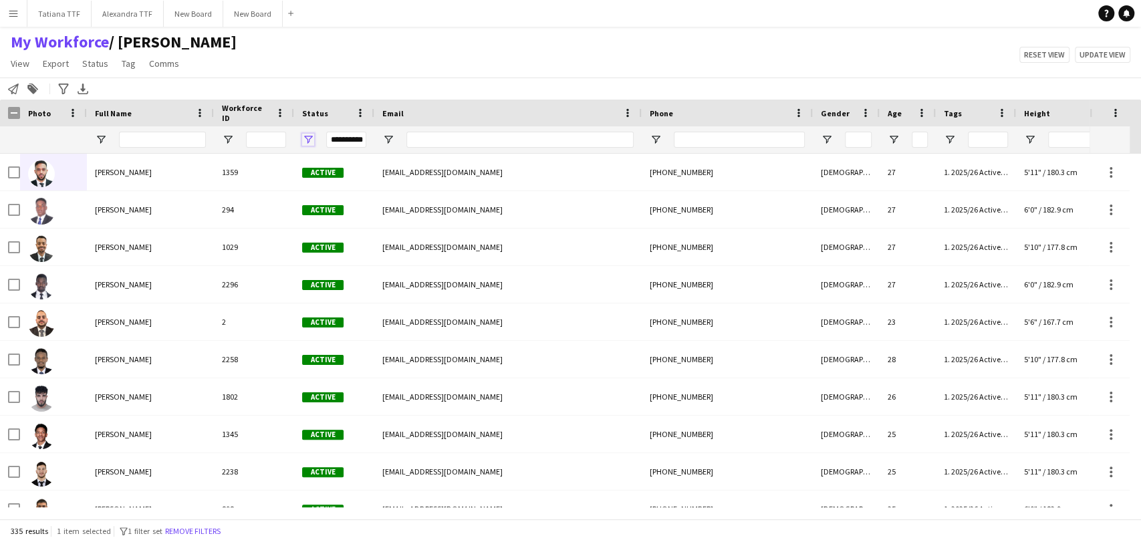
click at [312, 138] on span "Open Filter Menu" at bounding box center [308, 140] width 12 height 12
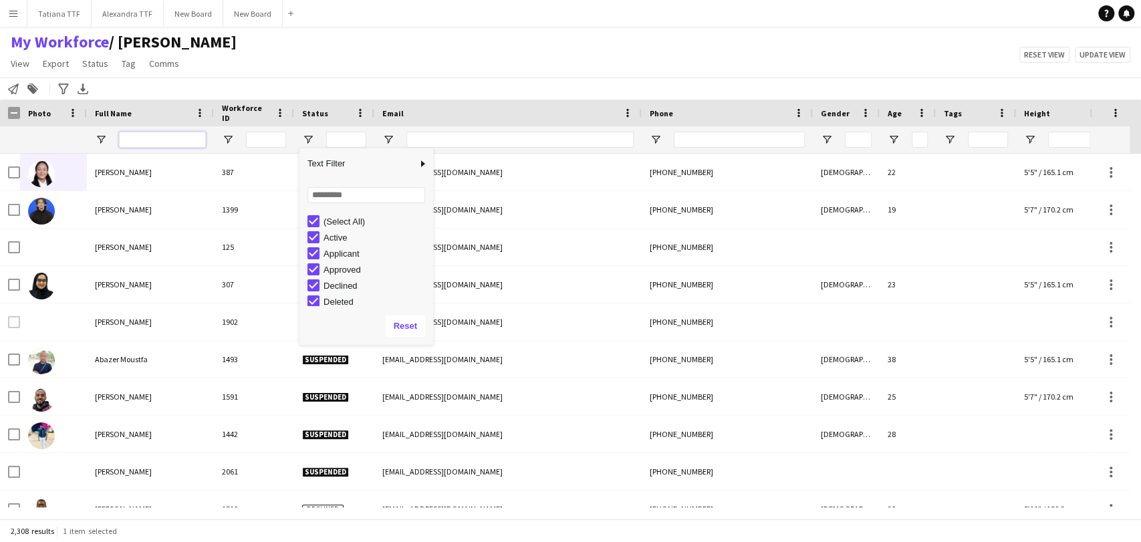
click at [172, 133] on input "Full Name Filter Input" at bounding box center [162, 140] width 87 height 16
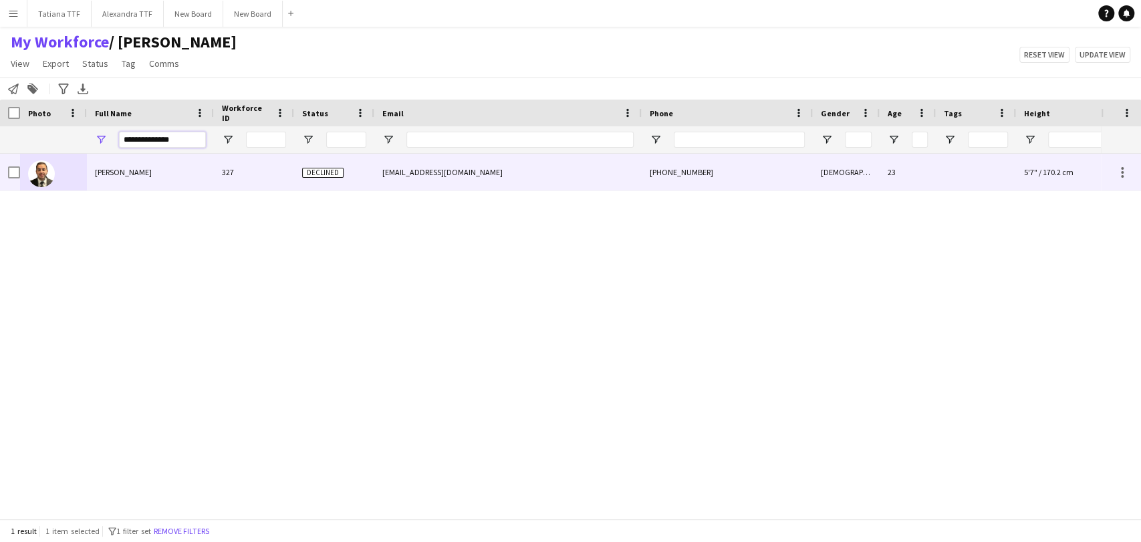
type input "**********"
click at [25, 178] on div at bounding box center [53, 172] width 67 height 37
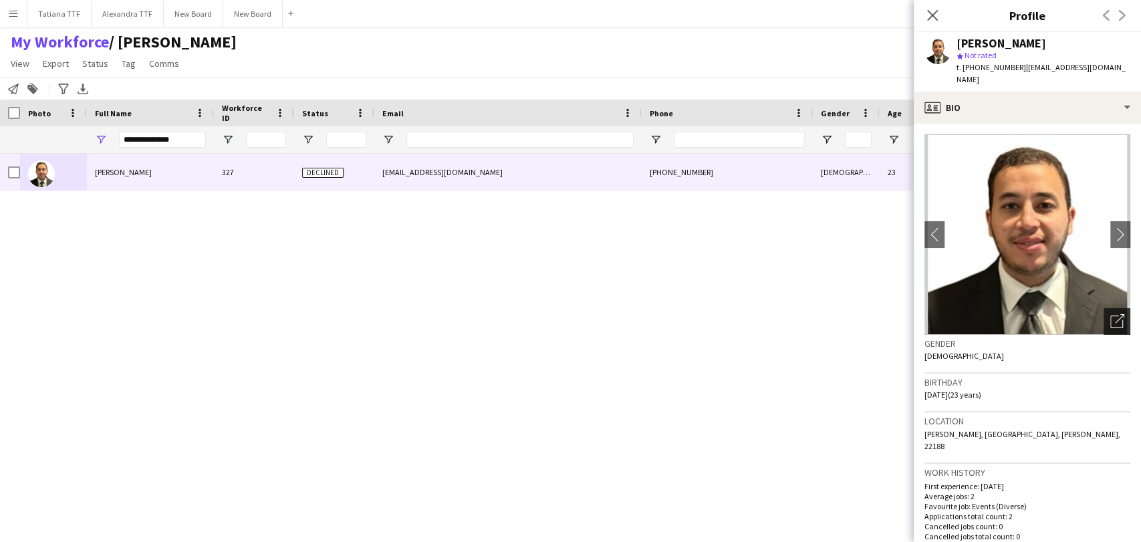
click at [1110, 314] on icon "Open photos pop-in" at bounding box center [1117, 321] width 14 height 14
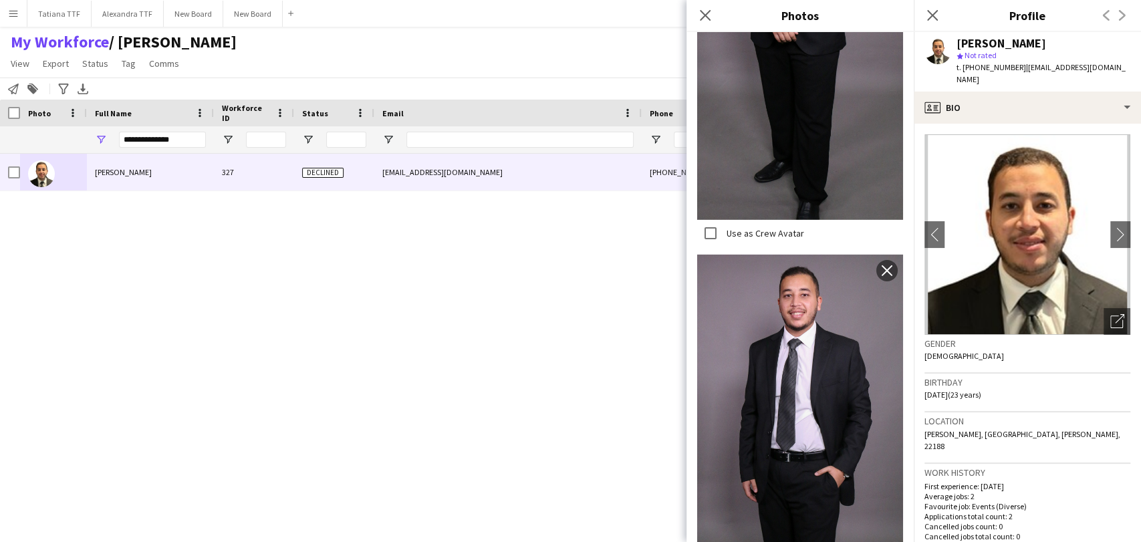
scroll to position [2811, 0]
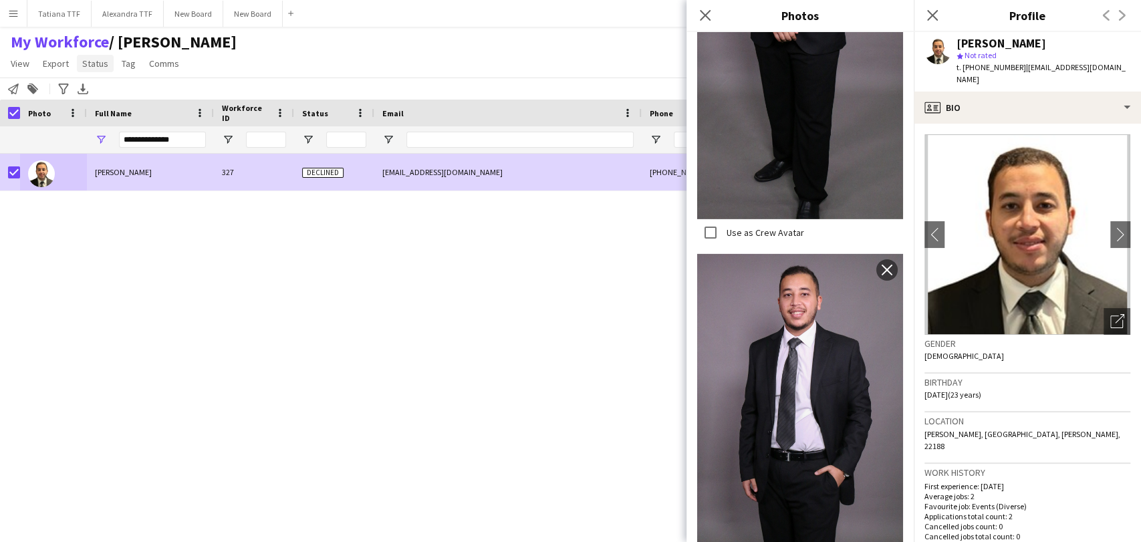
click at [96, 69] on link "Status" at bounding box center [95, 63] width 37 height 17
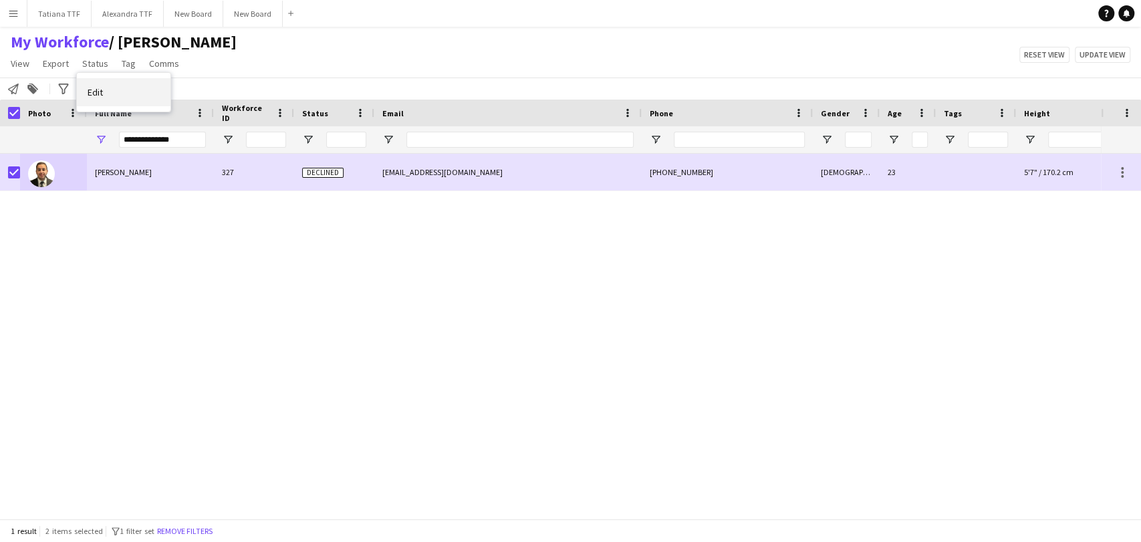
click at [104, 94] on link "Edit" at bounding box center [124, 92] width 94 height 28
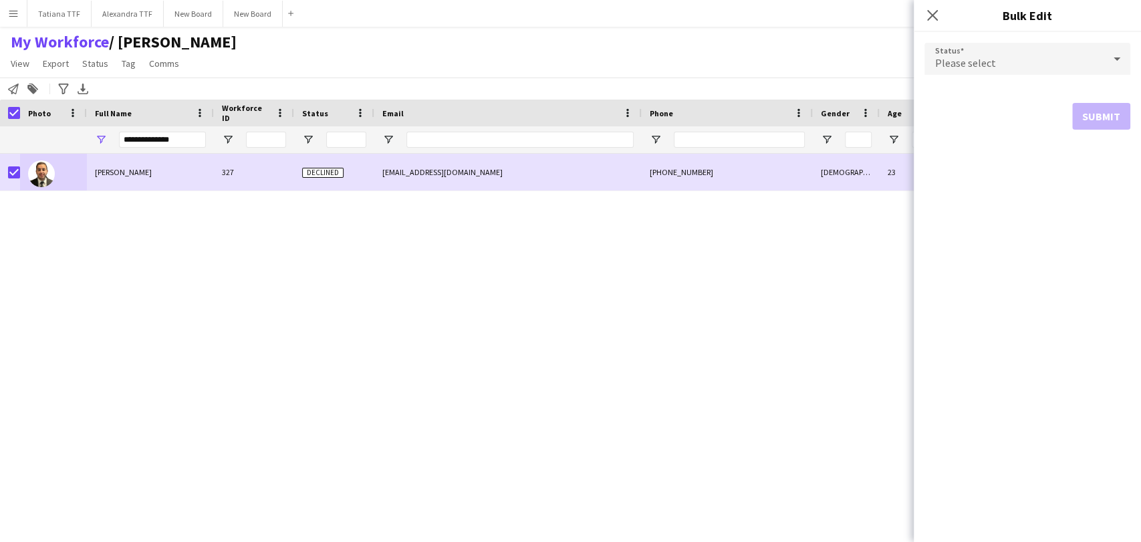
click at [973, 64] on span "Please select" at bounding box center [965, 62] width 61 height 13
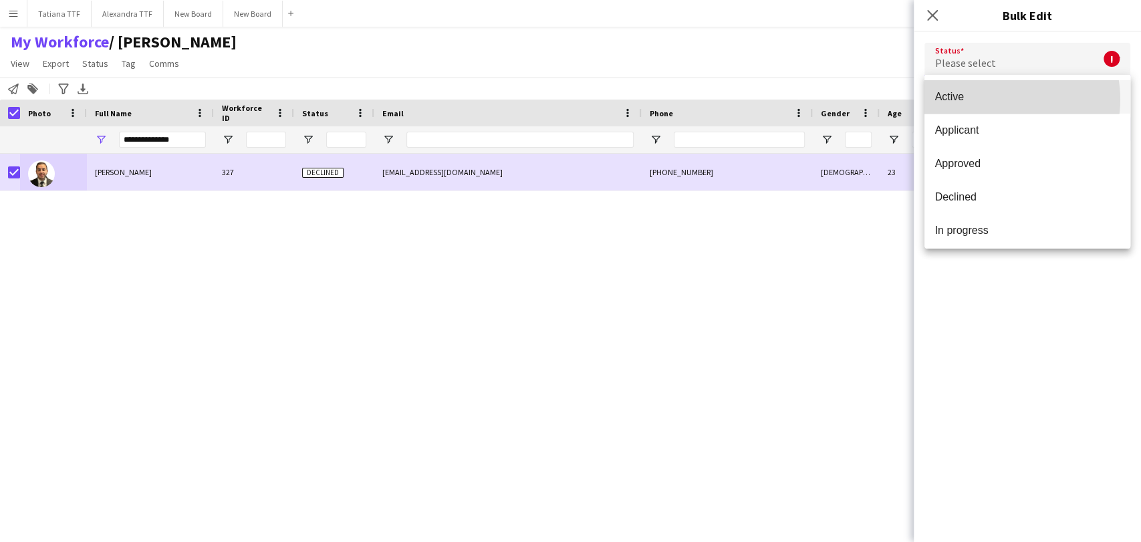
click at [995, 100] on span "Active" at bounding box center [1027, 96] width 184 height 13
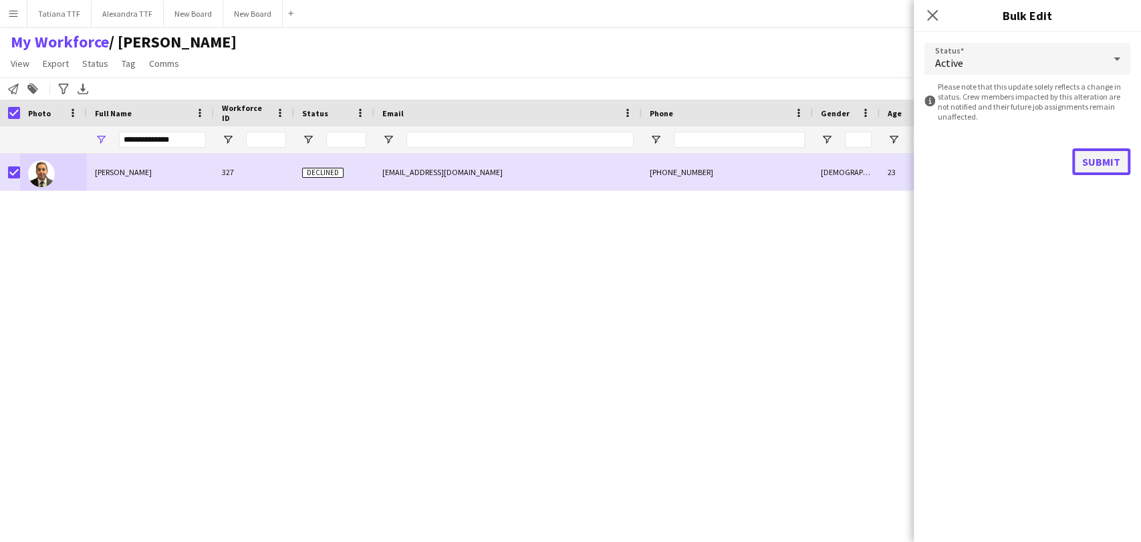
click at [1106, 161] on button "Submit" at bounding box center [1101, 161] width 58 height 27
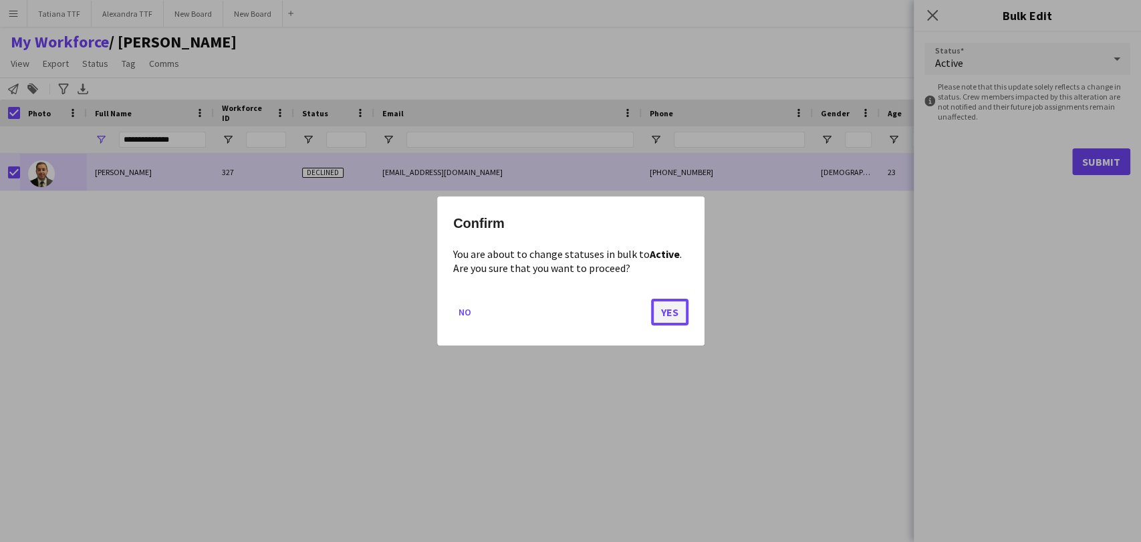
click at [670, 305] on button "Yes" at bounding box center [669, 312] width 37 height 27
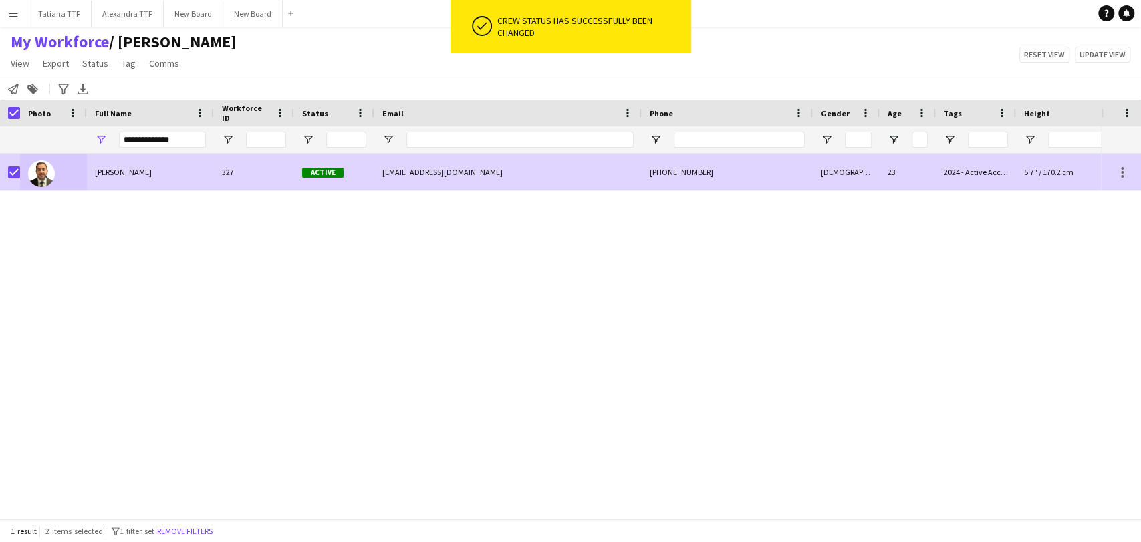
click at [43, 170] on img at bounding box center [41, 173] width 27 height 27
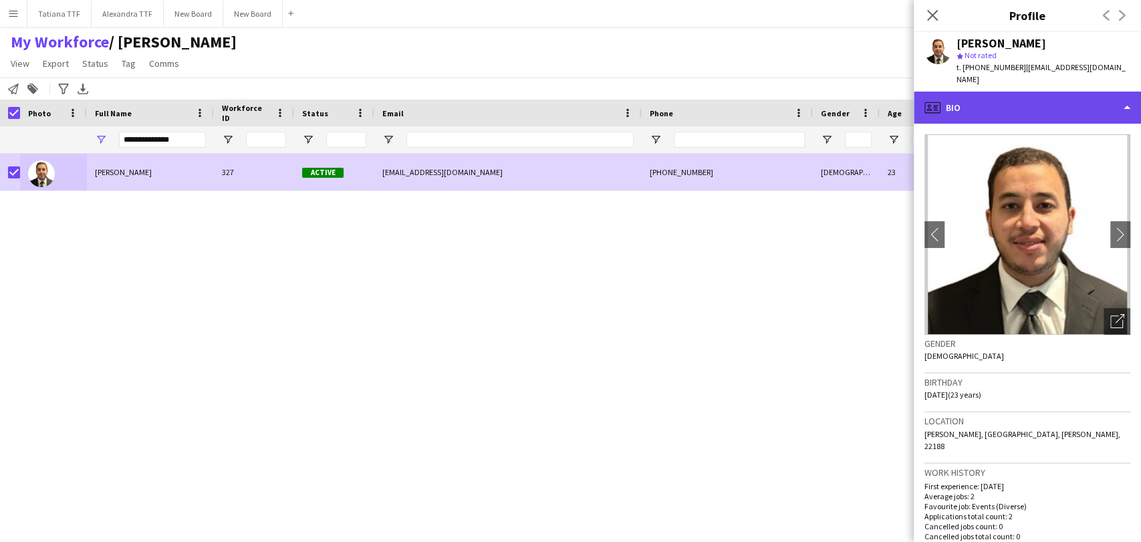
click at [1088, 98] on div "profile Bio" at bounding box center [1027, 108] width 227 height 32
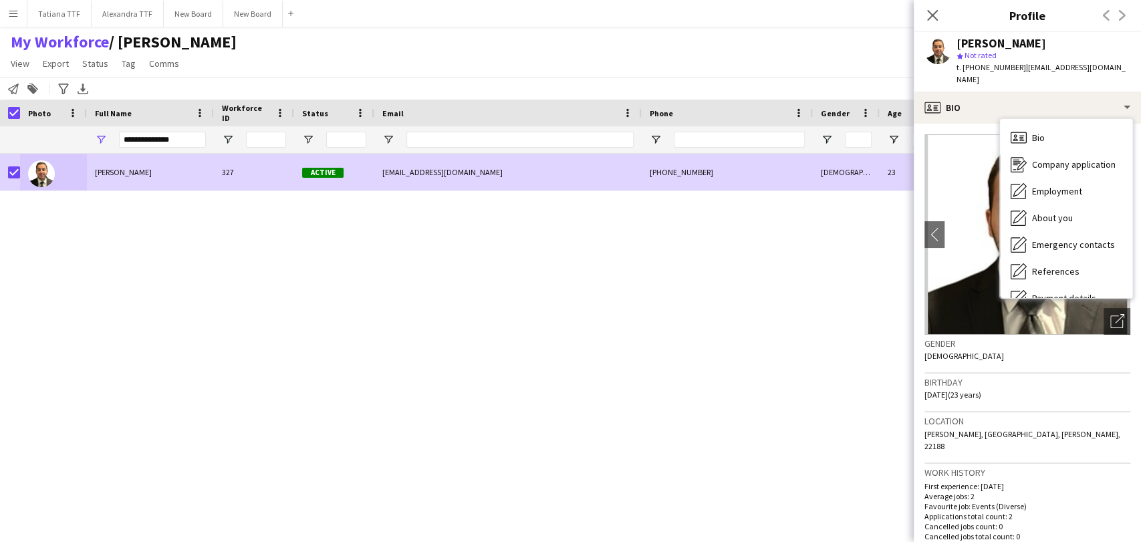
click at [739, 342] on div "[PERSON_NAME] 327 Active [EMAIL_ADDRESS][DOMAIN_NAME] [PHONE_NUMBER] [DEMOGRAPH…" at bounding box center [550, 331] width 1101 height 354
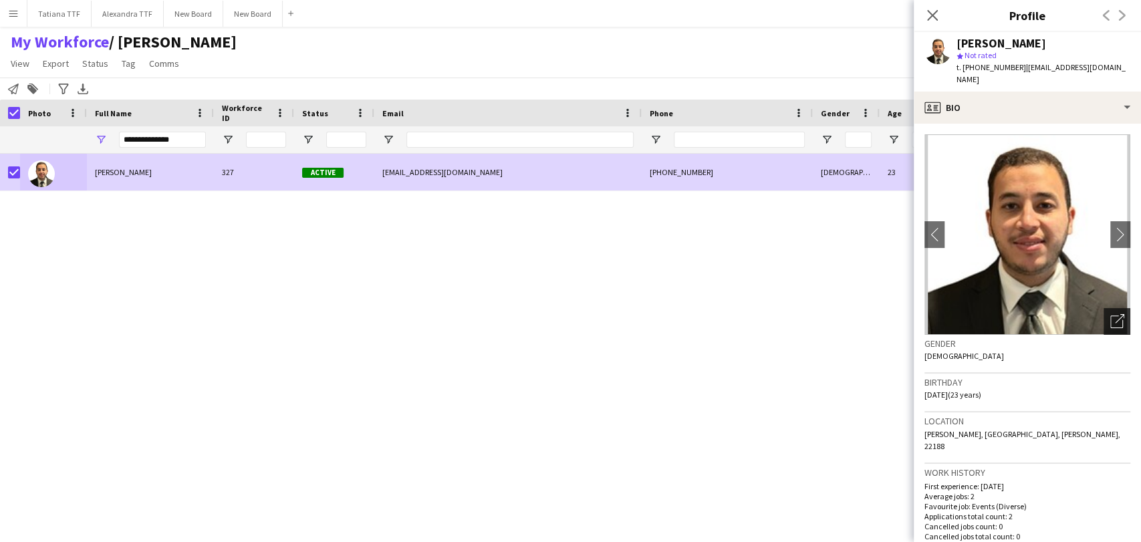
click at [1110, 314] on icon "Open photos pop-in" at bounding box center [1117, 321] width 14 height 14
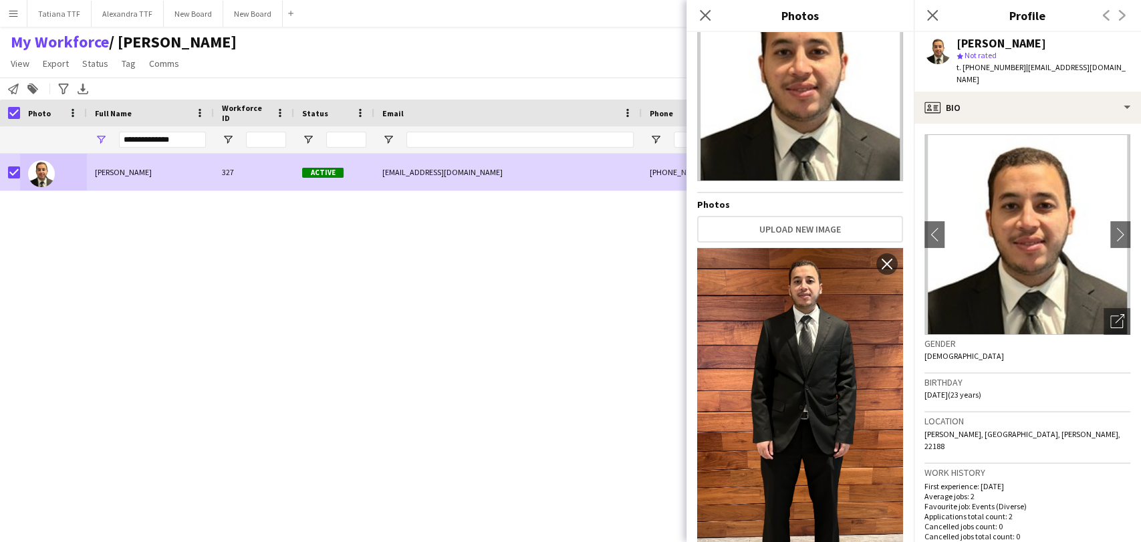
scroll to position [0, 0]
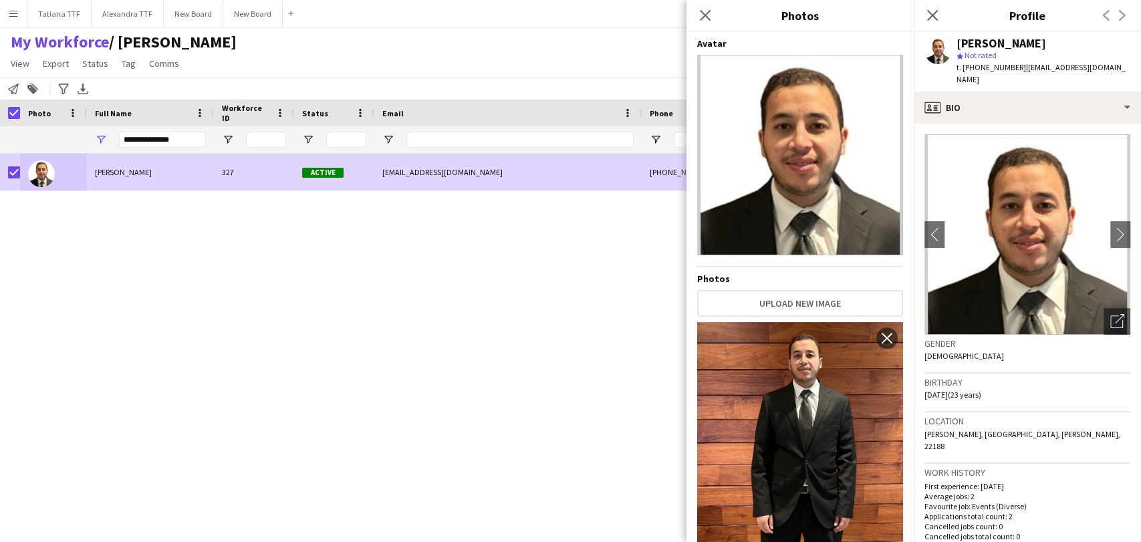
click at [787, 279] on div "Avatar Photos Upload new image Use as Crew Avatar close Use as Crew Avatar clos…" at bounding box center [800, 284] width 206 height 494
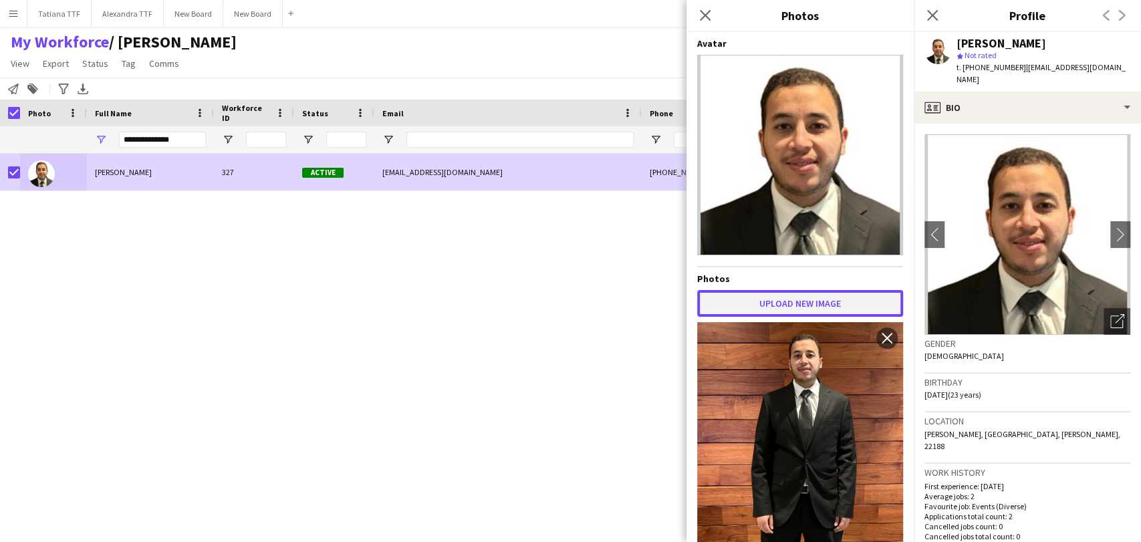
click at [786, 295] on button "Upload new image" at bounding box center [800, 303] width 206 height 27
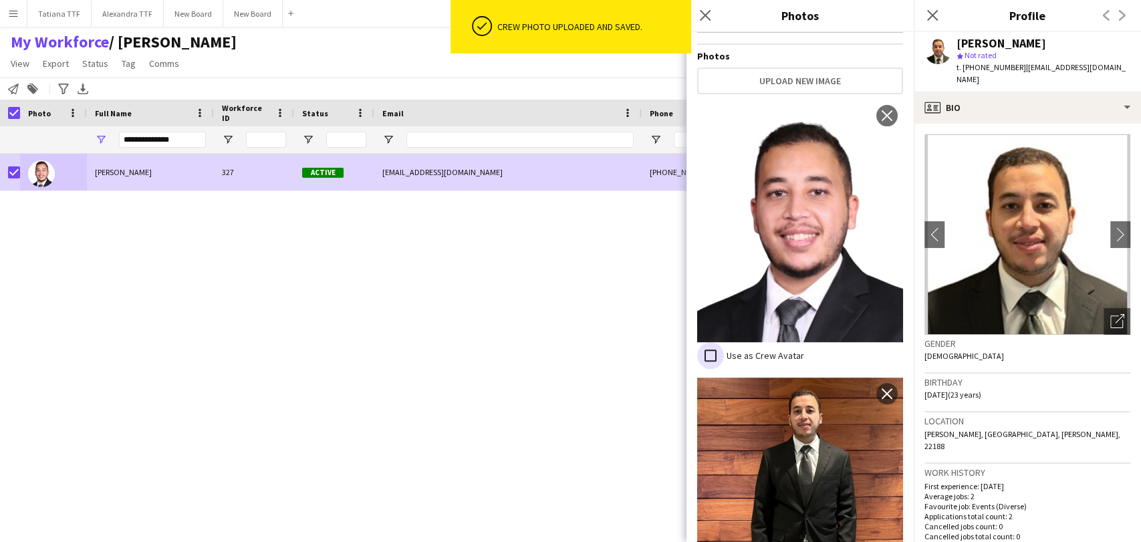
scroll to position [229, 0]
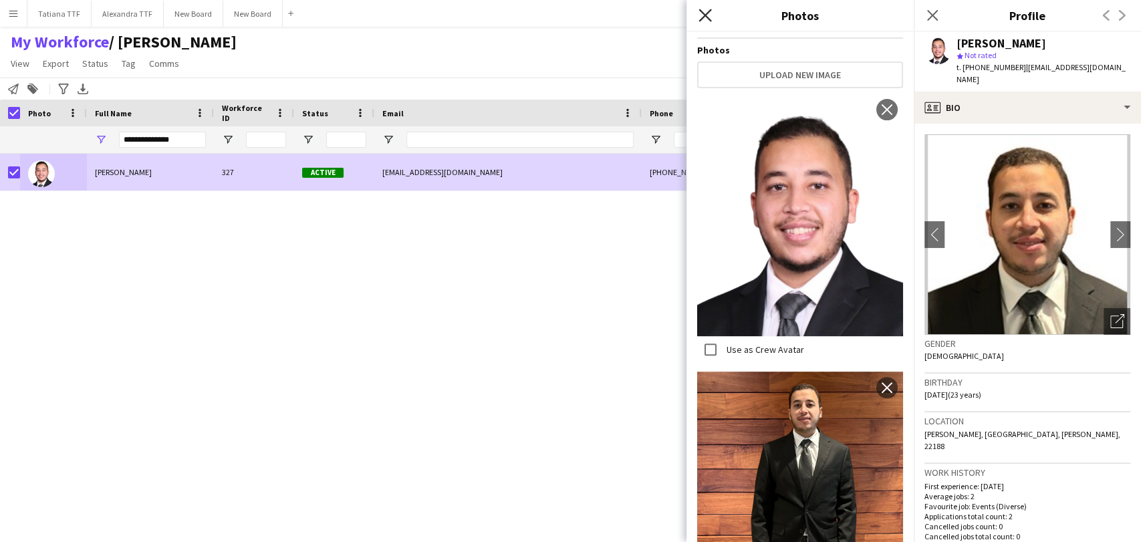
click at [701, 17] on icon "Close pop-in" at bounding box center [705, 15] width 13 height 13
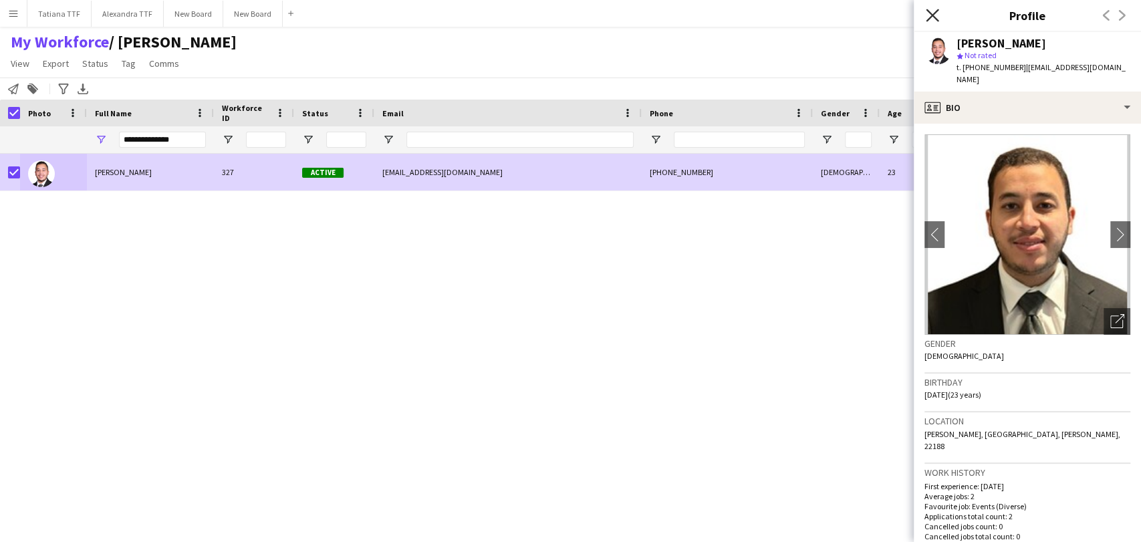
click at [936, 13] on icon at bounding box center [932, 15] width 13 height 13
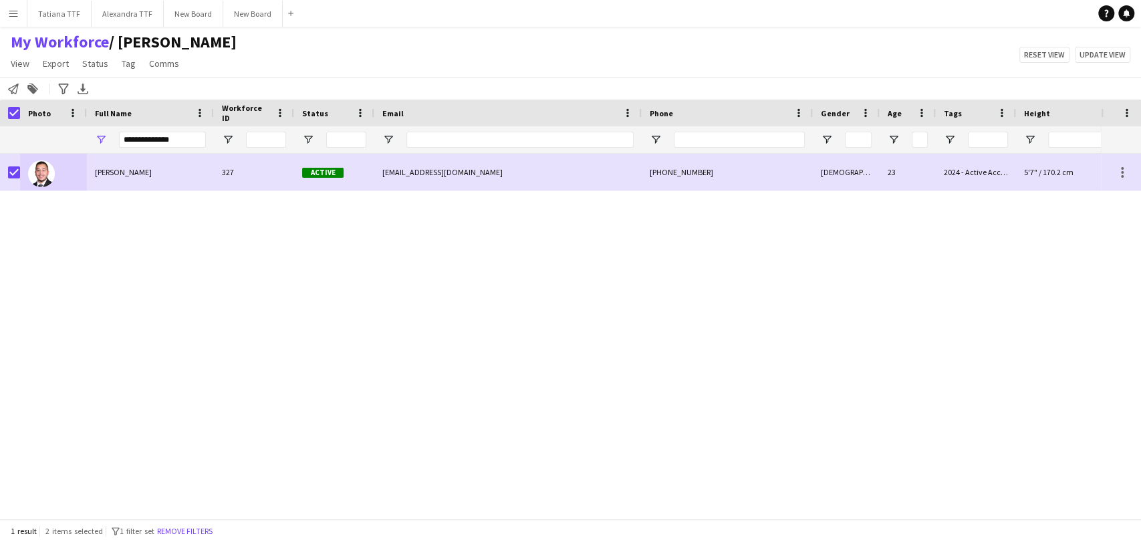
click at [179, 239] on div "[PERSON_NAME] 327 Active [EMAIL_ADDRESS][DOMAIN_NAME] [PHONE_NUMBER] [DEMOGRAPH…" at bounding box center [550, 331] width 1101 height 354
click at [71, 253] on div "[PERSON_NAME] 327 Active [EMAIL_ADDRESS][DOMAIN_NAME] [PHONE_NUMBER] [DEMOGRAPH…" at bounding box center [550, 331] width 1101 height 354
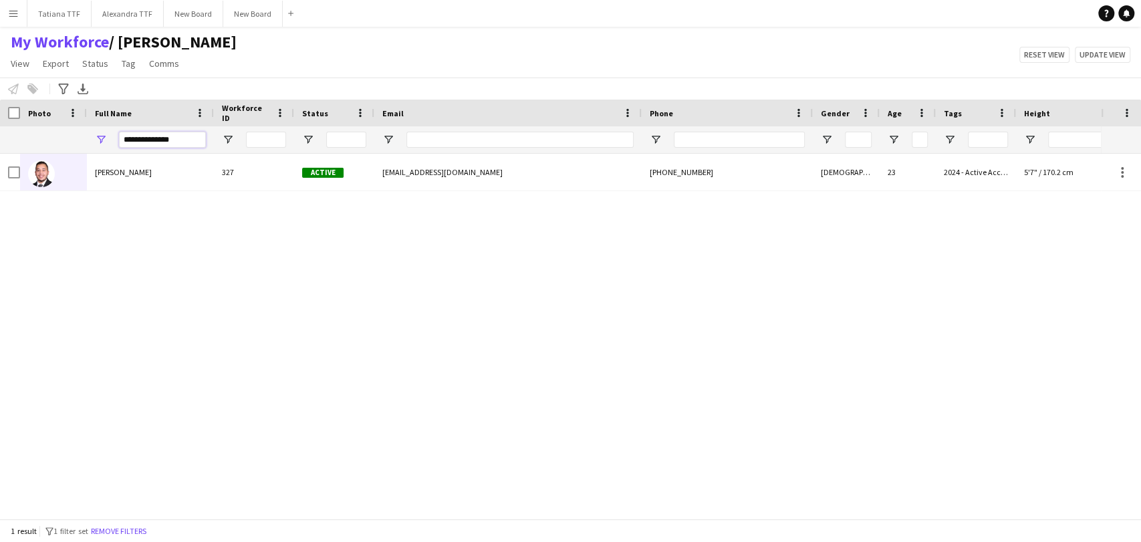
drag, startPoint x: 185, startPoint y: 144, endPoint x: 86, endPoint y: 151, distance: 99.9
click at [86, 151] on div "**********" at bounding box center [708, 139] width 1417 height 27
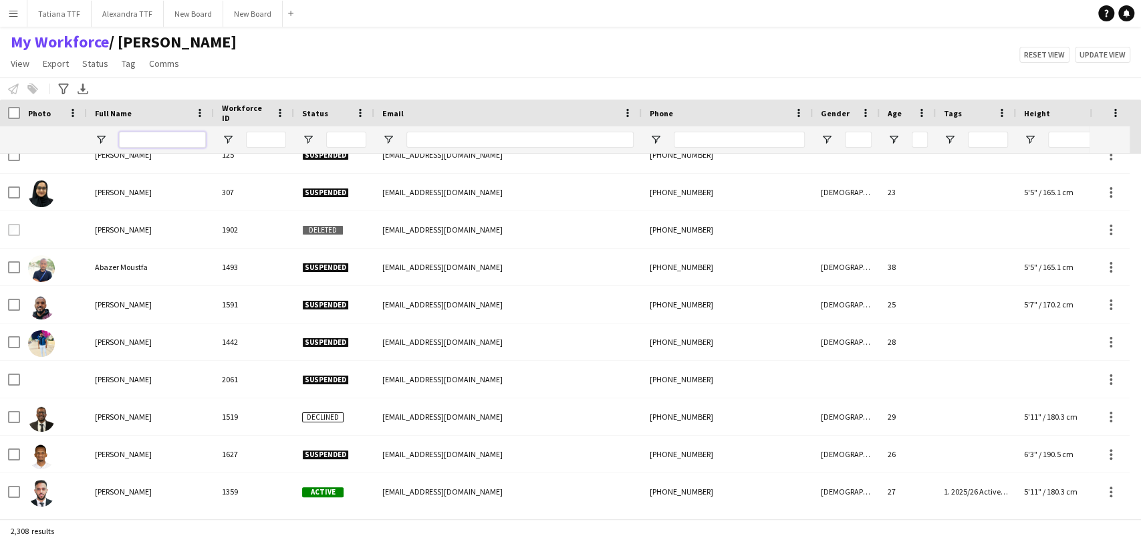
scroll to position [0, 0]
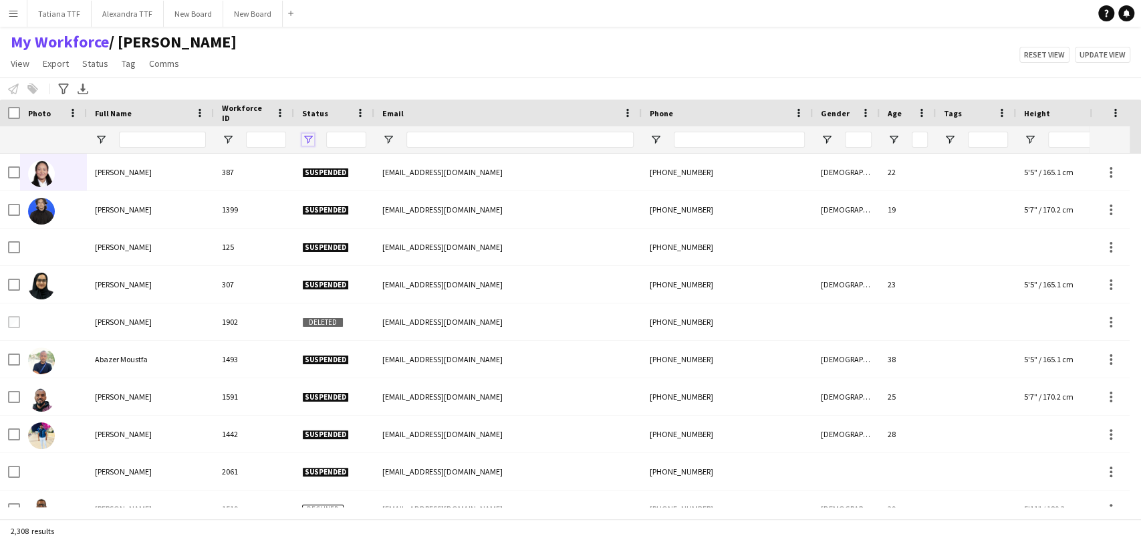
click at [307, 134] on span "Open Filter Menu" at bounding box center [308, 140] width 12 height 12
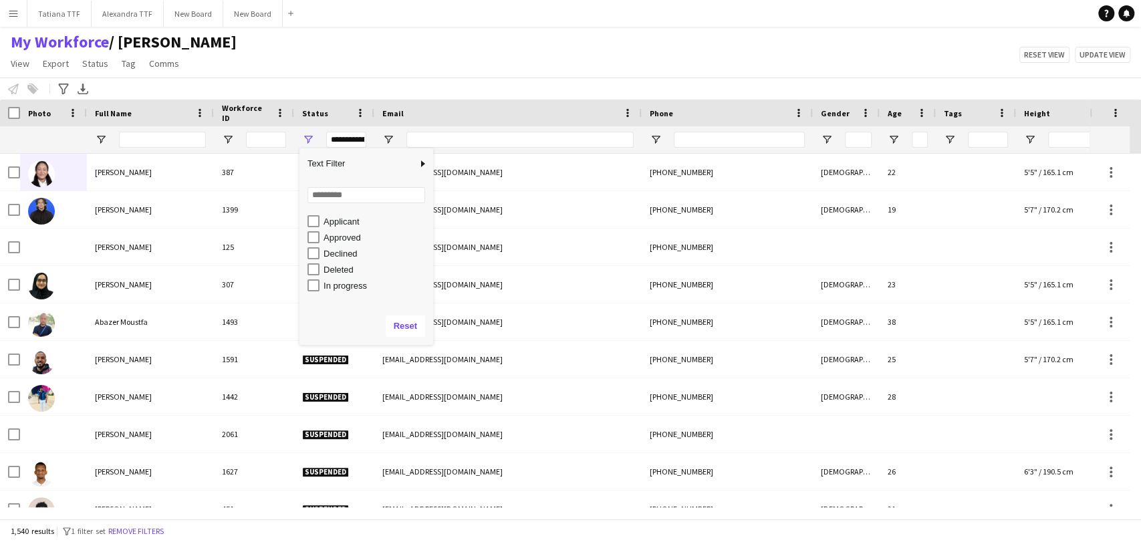
scroll to position [10, 0]
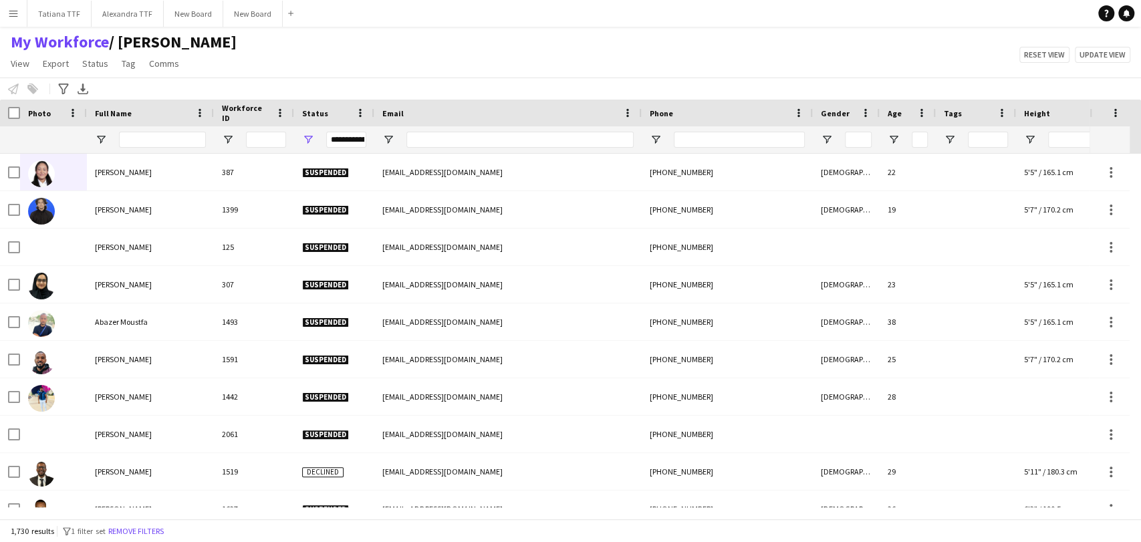
click at [529, 55] on div "My Workforce / [PERSON_NAME] View Views Default view [PERSON_NAME] View April L…" at bounding box center [570, 54] width 1141 height 45
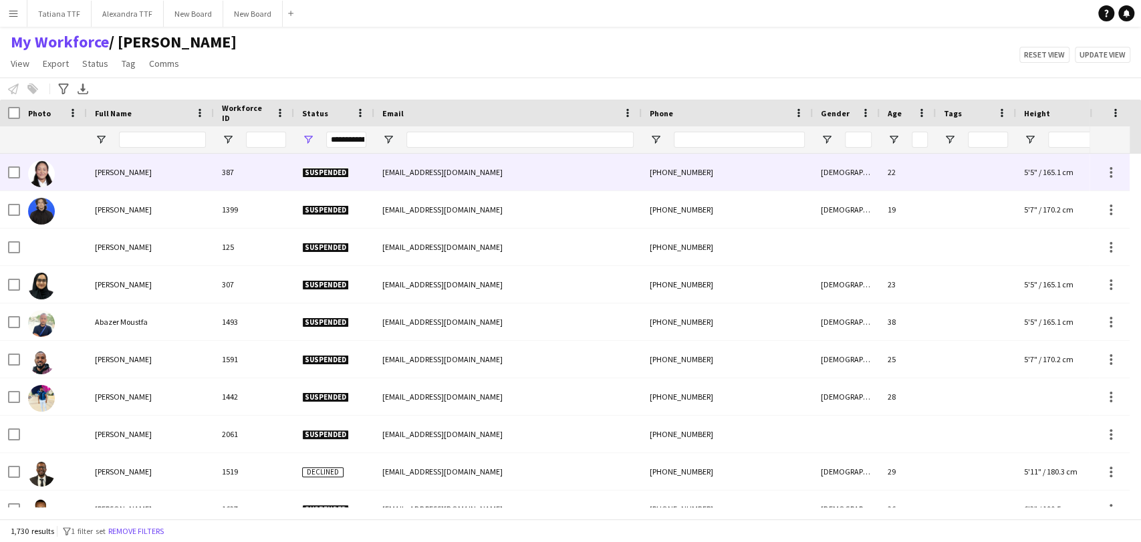
click at [43, 180] on img at bounding box center [41, 173] width 27 height 27
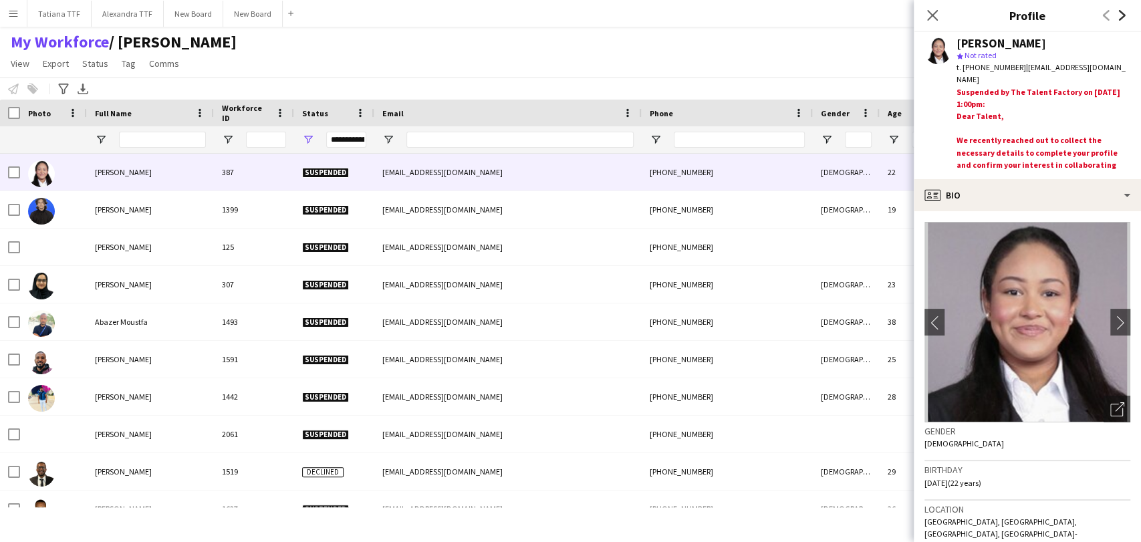
click at [1122, 20] on icon "Next" at bounding box center [1122, 15] width 11 height 11
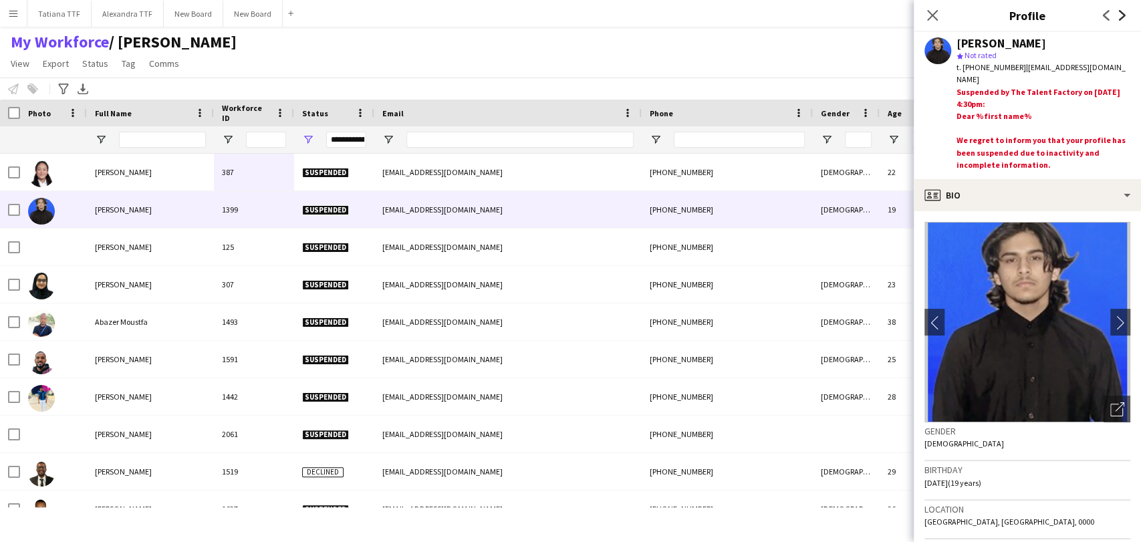
click at [1122, 19] on icon "Next" at bounding box center [1122, 15] width 11 height 11
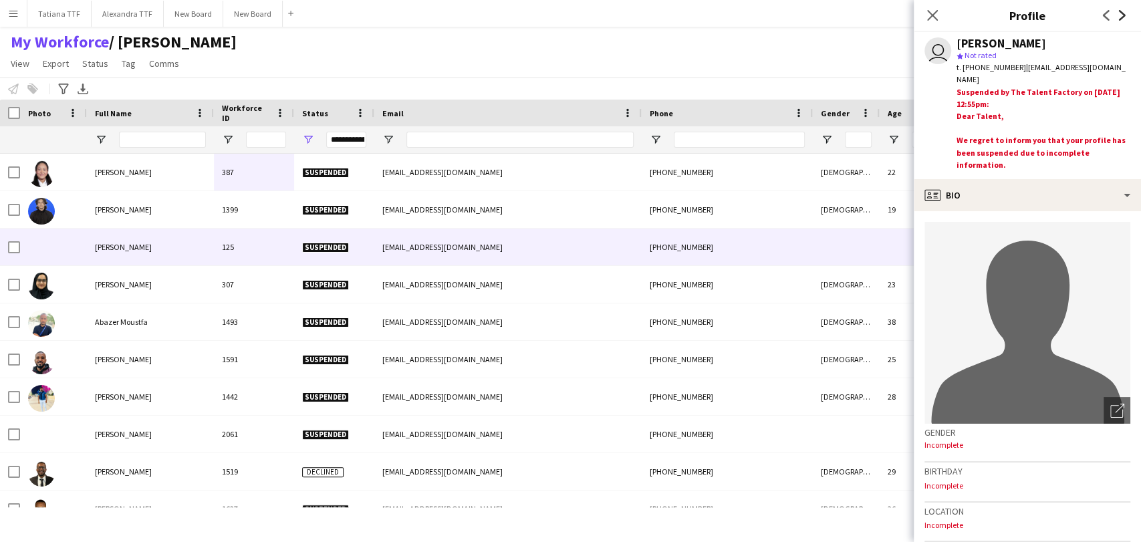
click at [1122, 19] on icon "Next" at bounding box center [1122, 15] width 11 height 11
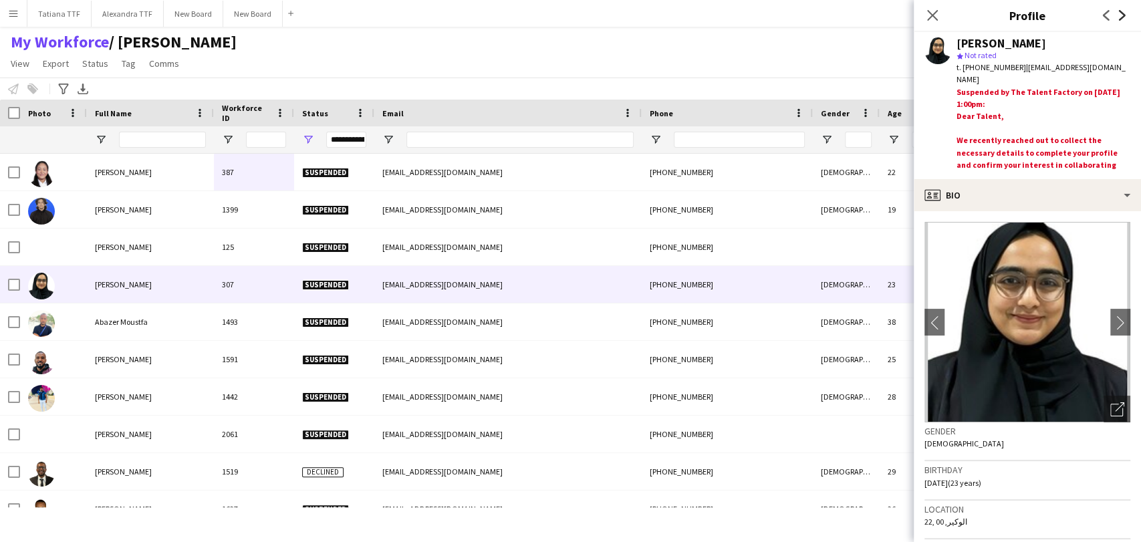
click at [1122, 19] on icon "Next" at bounding box center [1122, 15] width 11 height 11
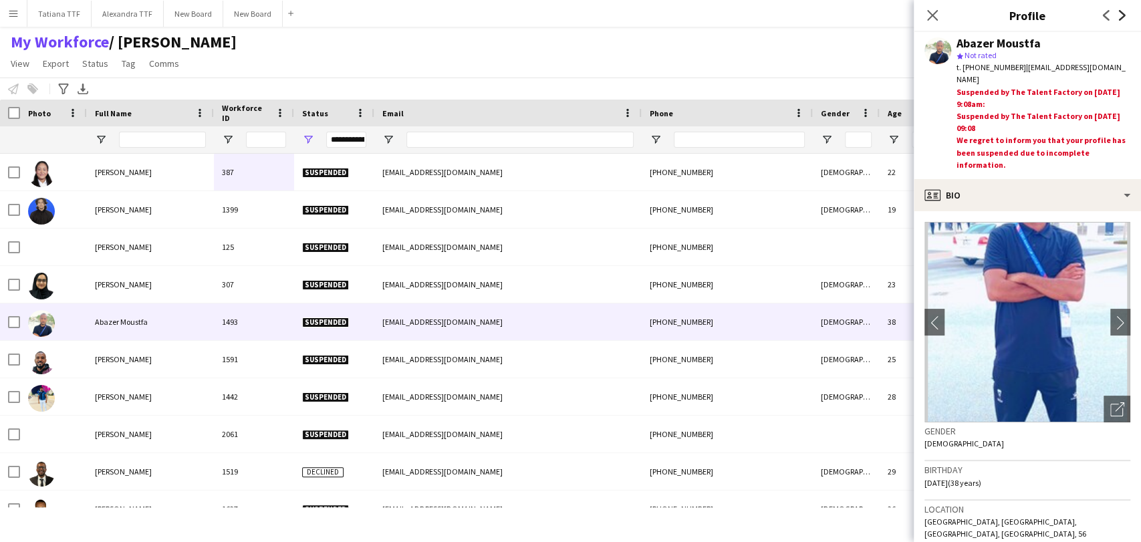
click at [1122, 19] on icon "Next" at bounding box center [1122, 15] width 11 height 11
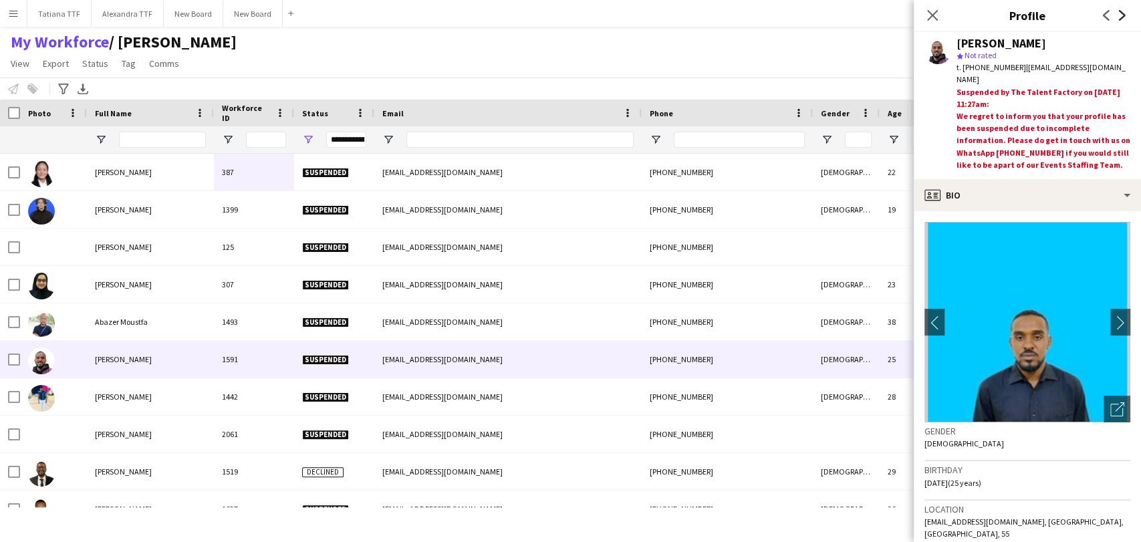
click at [1122, 19] on icon "Next" at bounding box center [1122, 15] width 11 height 11
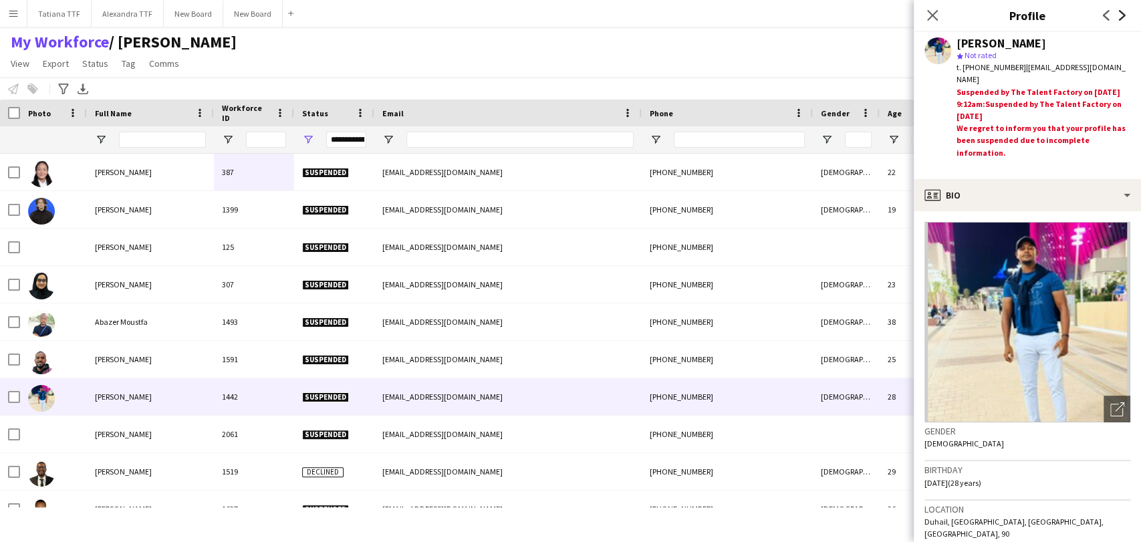
click at [1122, 19] on icon "Next" at bounding box center [1122, 15] width 11 height 11
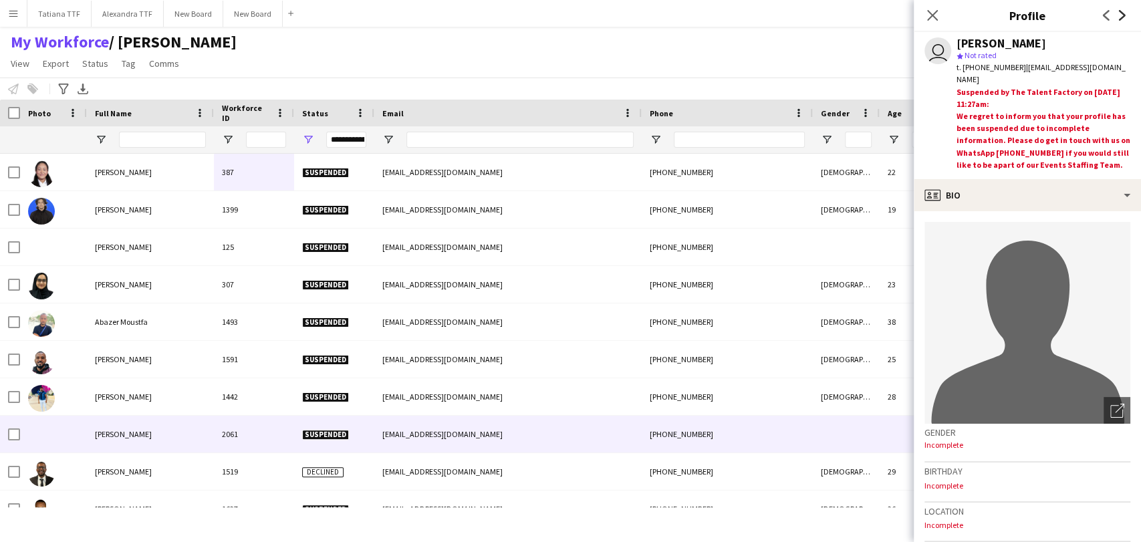
click at [1122, 19] on icon "Next" at bounding box center [1122, 15] width 11 height 11
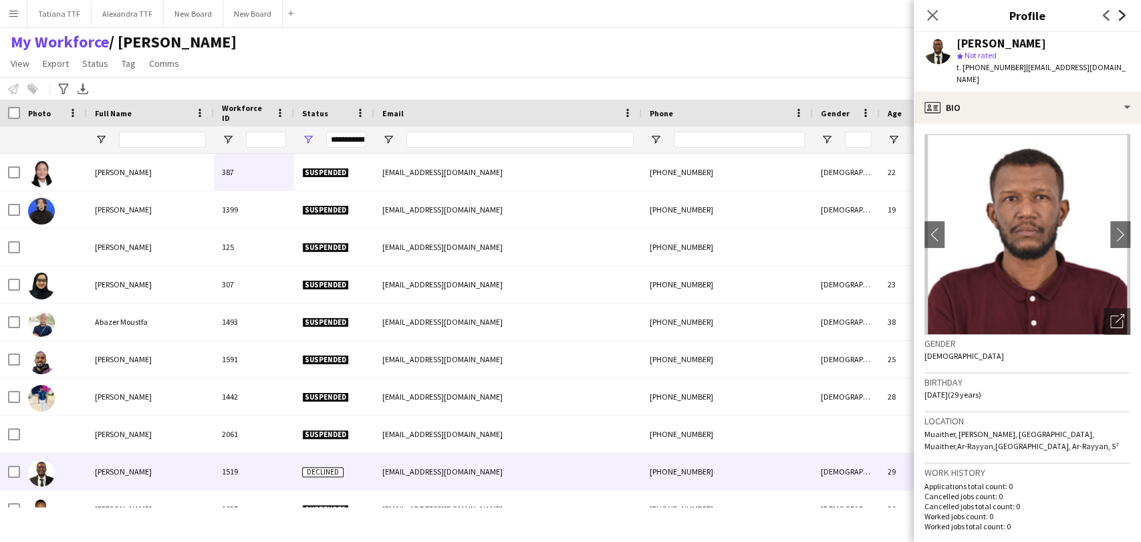
click at [1122, 19] on icon "Next" at bounding box center [1122, 15] width 11 height 11
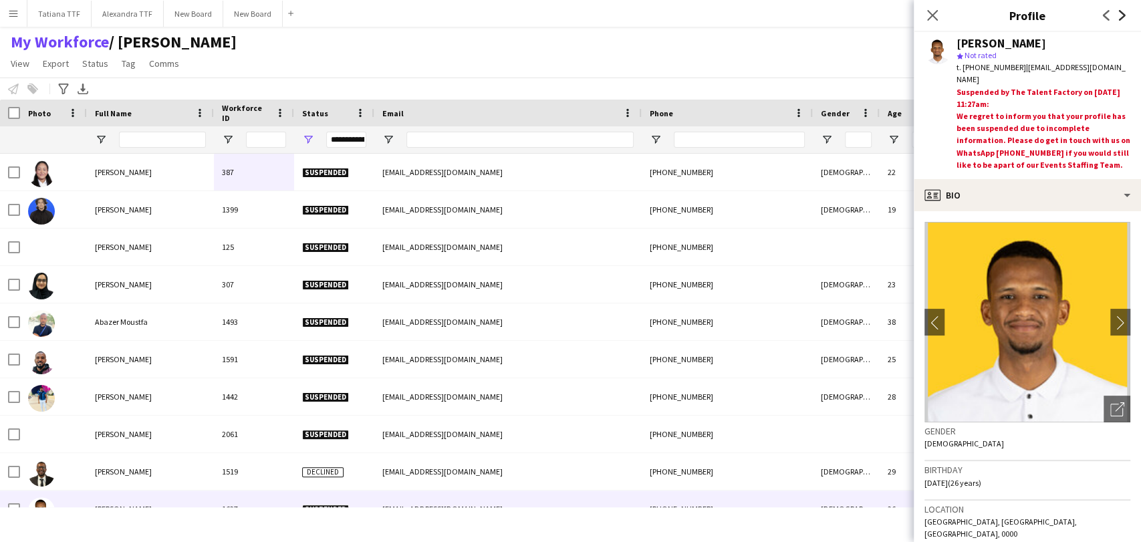
click at [1122, 19] on icon "Next" at bounding box center [1122, 15] width 11 height 11
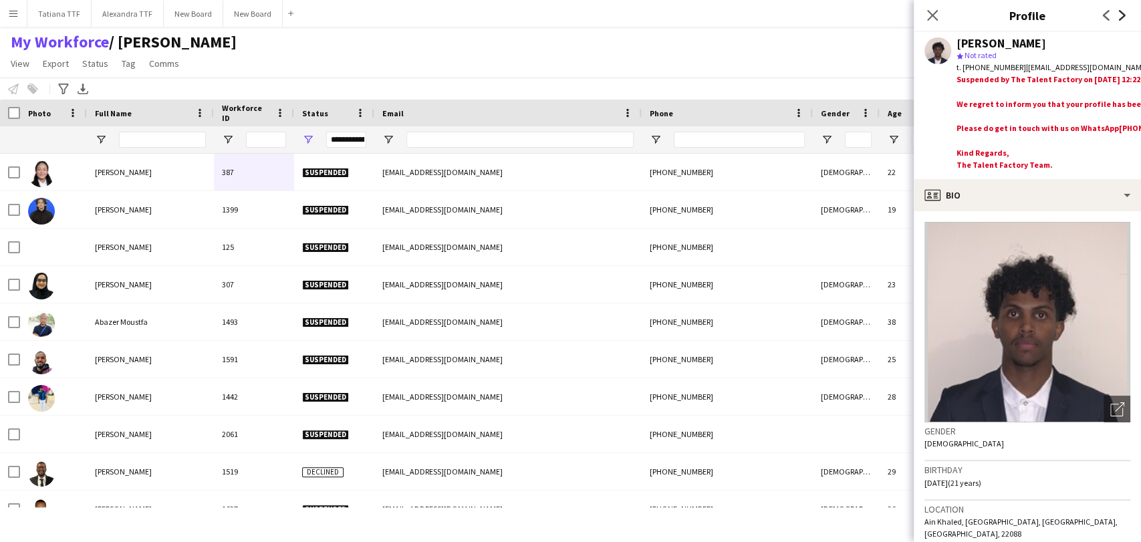
click at [1122, 19] on icon "Next" at bounding box center [1122, 15] width 11 height 11
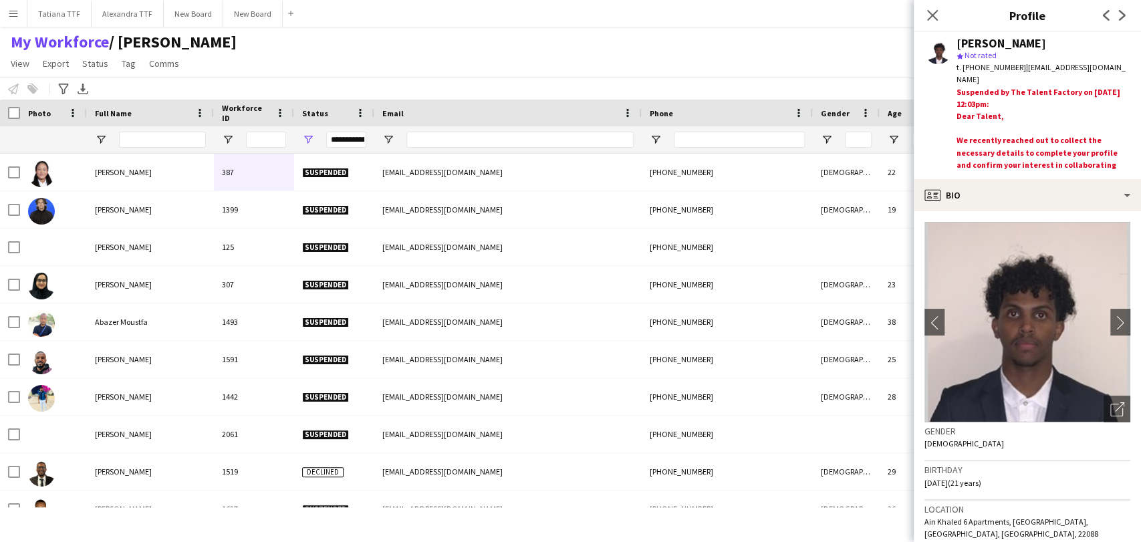
click at [1122, 21] on app-icon "Next" at bounding box center [1122, 15] width 16 height 16
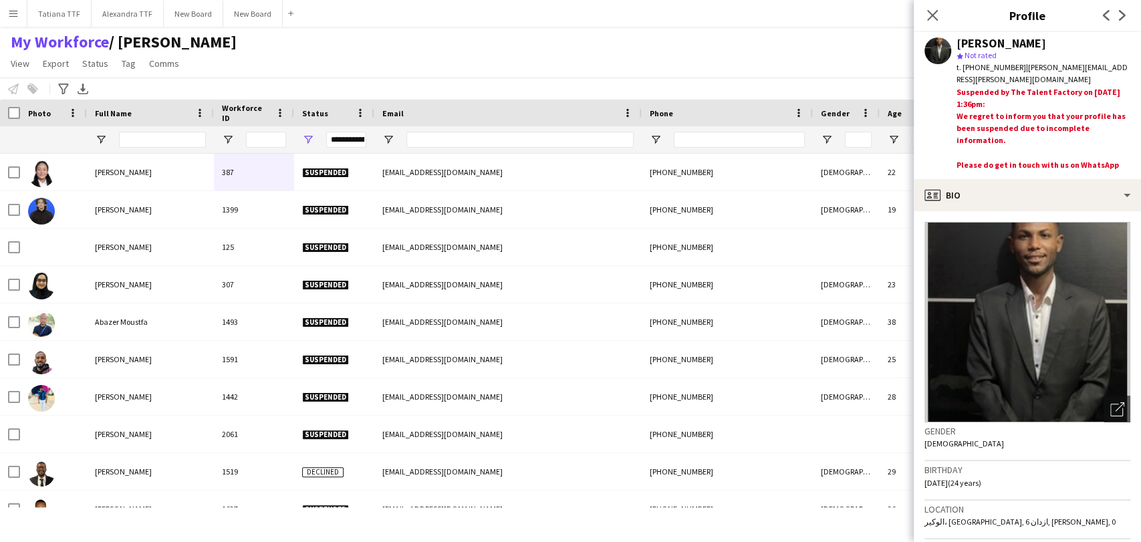
click at [1122, 21] on app-icon "Next" at bounding box center [1122, 15] width 16 height 16
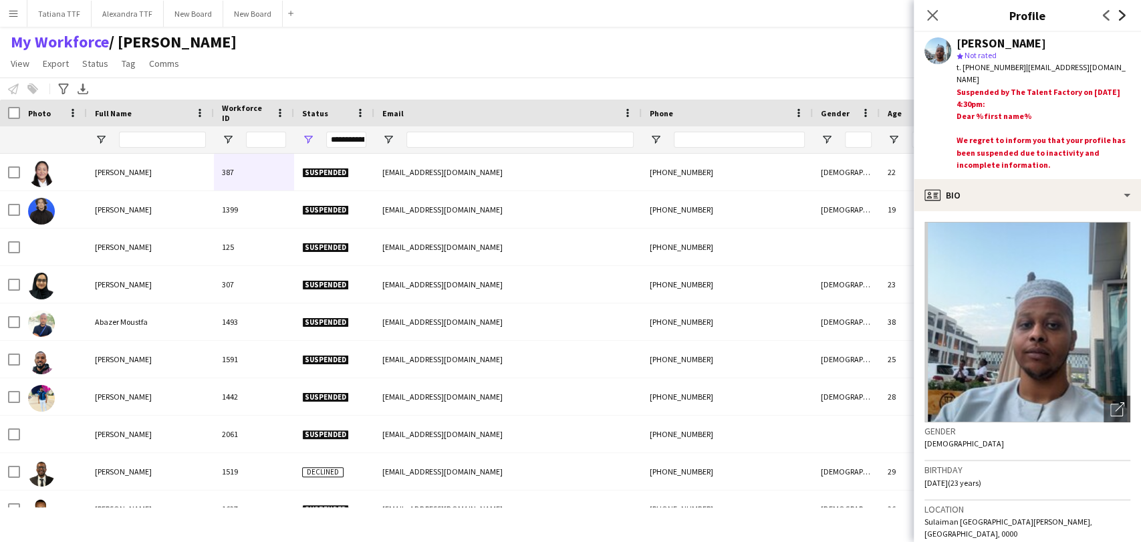
click at [1122, 16] on icon "Next" at bounding box center [1122, 15] width 11 height 11
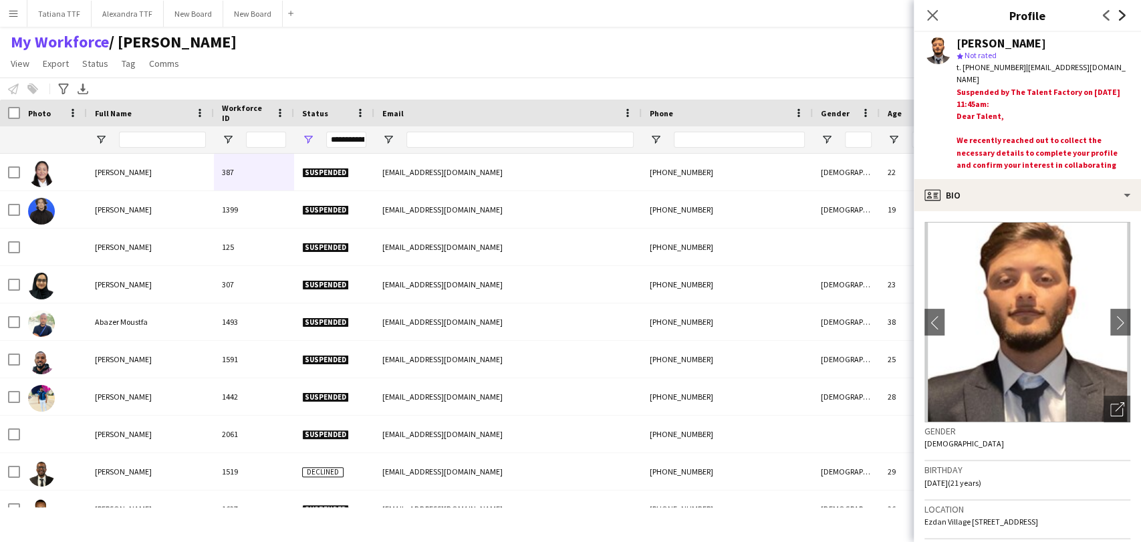
click at [1123, 15] on icon at bounding box center [1122, 15] width 7 height 11
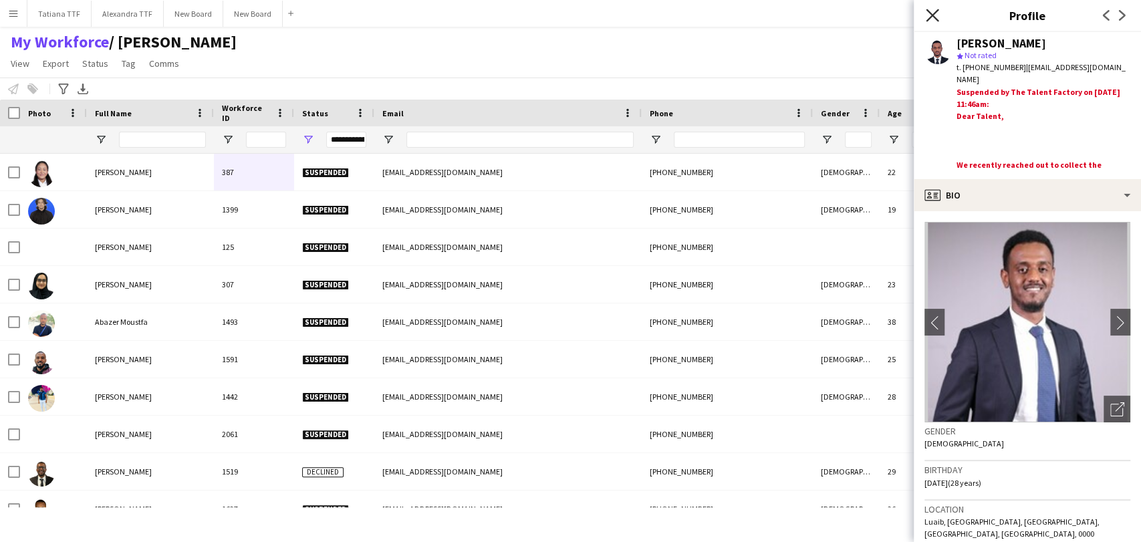
click at [932, 18] on icon "Close pop-in" at bounding box center [932, 15] width 13 height 13
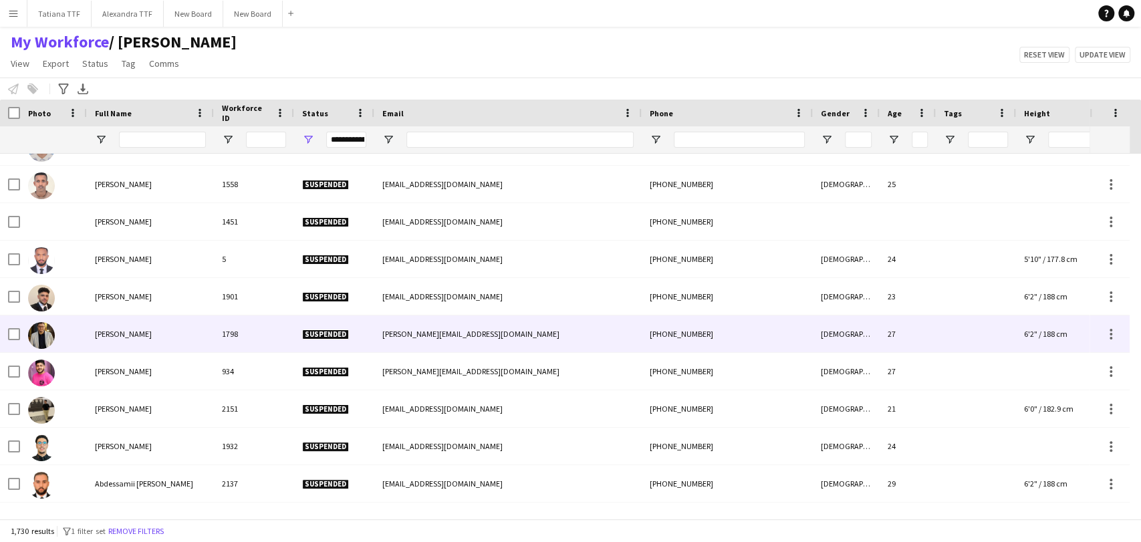
scroll to position [0, 0]
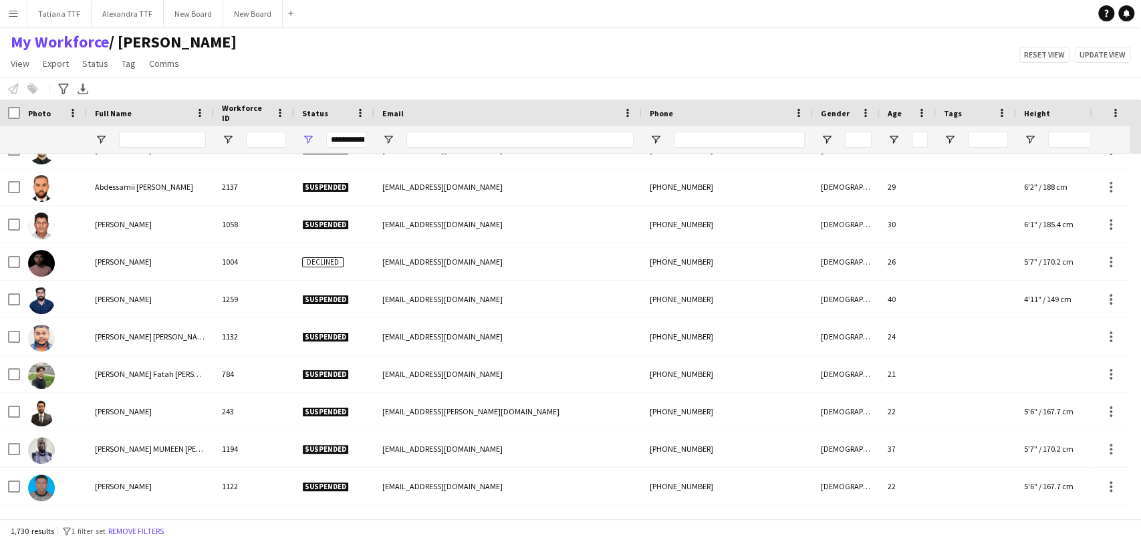
click at [316, 135] on div "**********" at bounding box center [334, 139] width 80 height 27
click at [307, 137] on span "Open Filter Menu" at bounding box center [308, 140] width 12 height 12
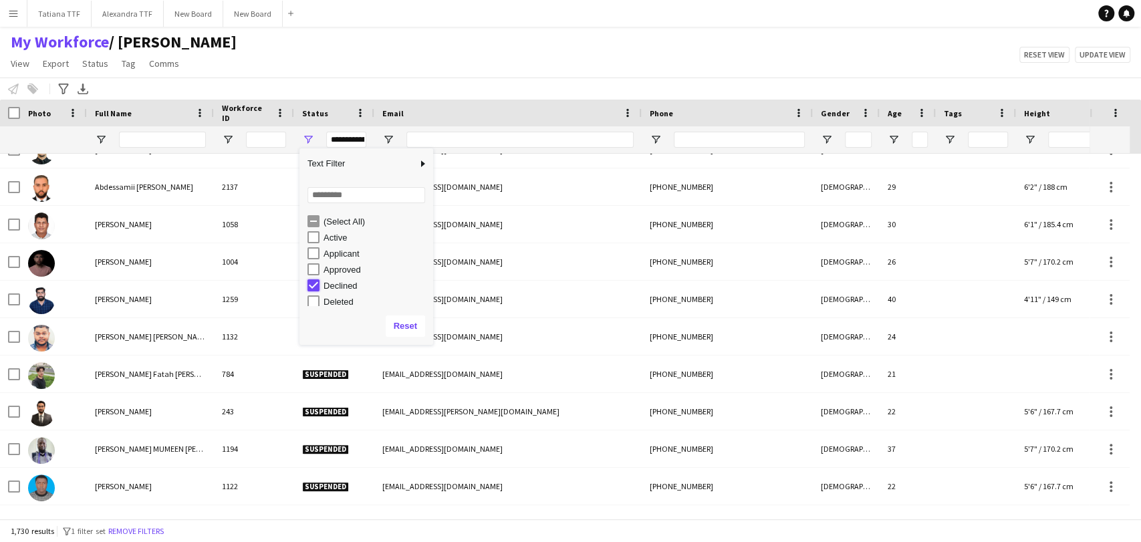
type input "**********"
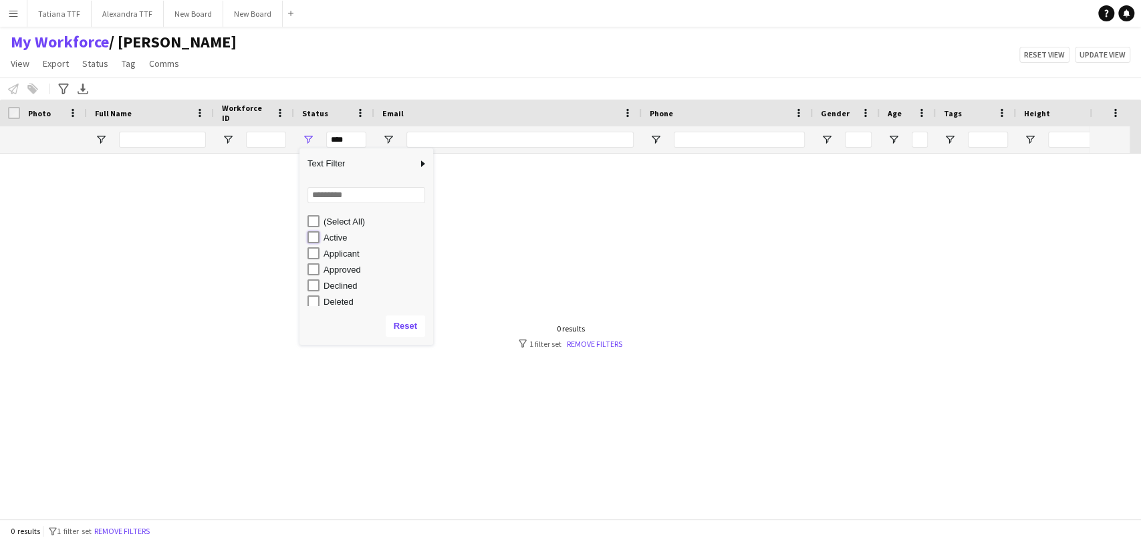
type input "**********"
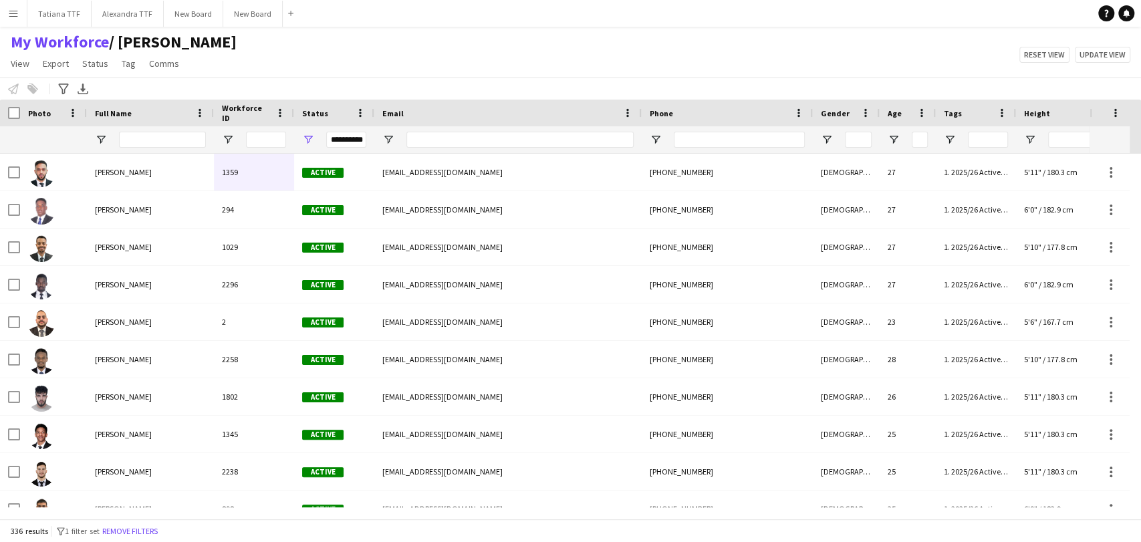
click at [379, 68] on div "My Workforce / [PERSON_NAME] View Views Default view [PERSON_NAME] View April L…" at bounding box center [570, 54] width 1141 height 45
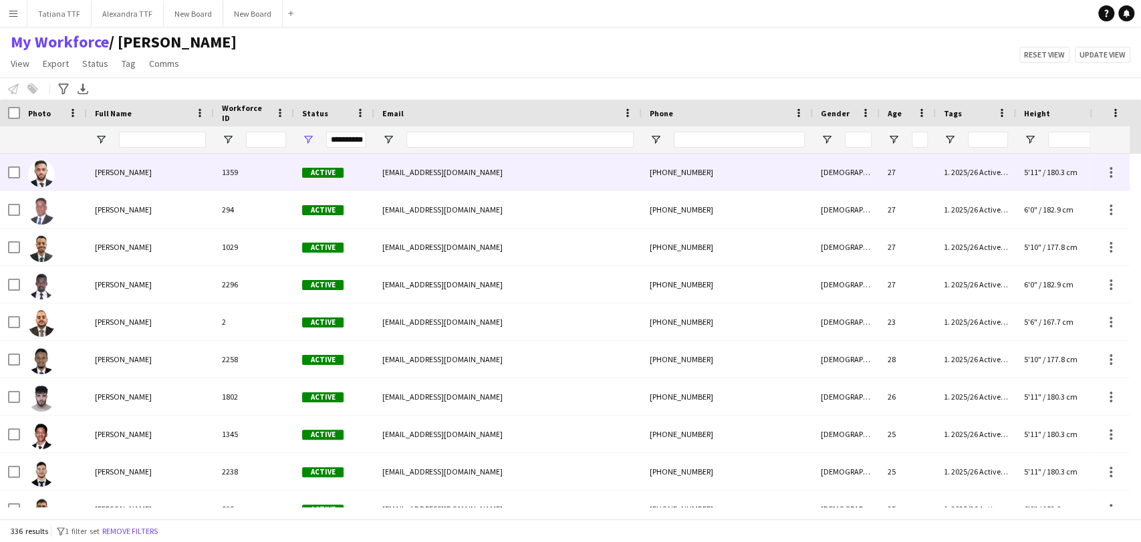
click at [43, 175] on img at bounding box center [41, 173] width 27 height 27
